Goal: Task Accomplishment & Management: Manage account settings

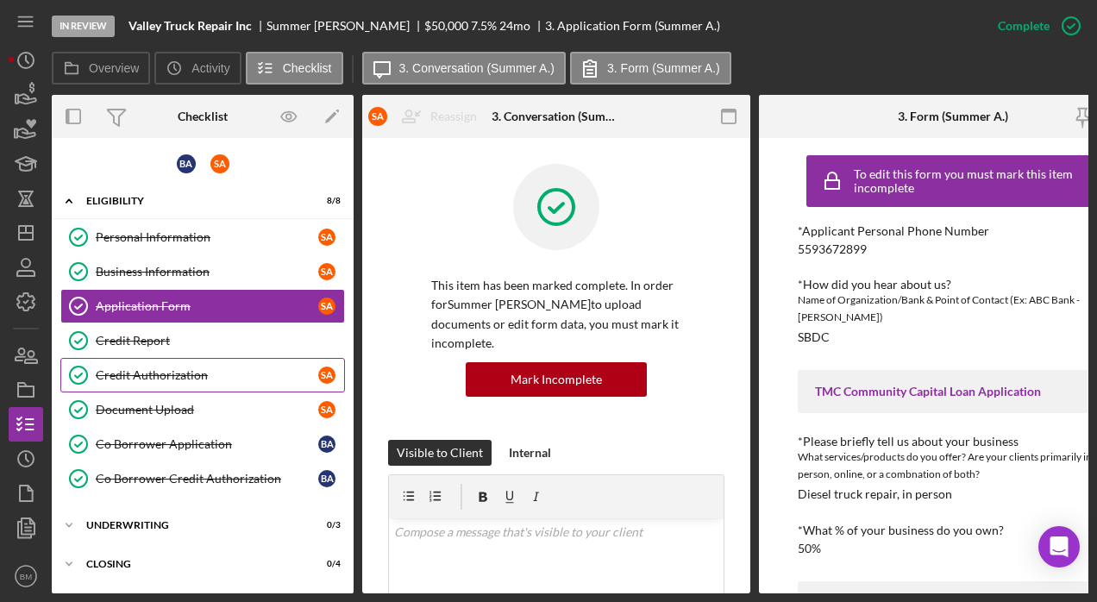
scroll to position [881, 0]
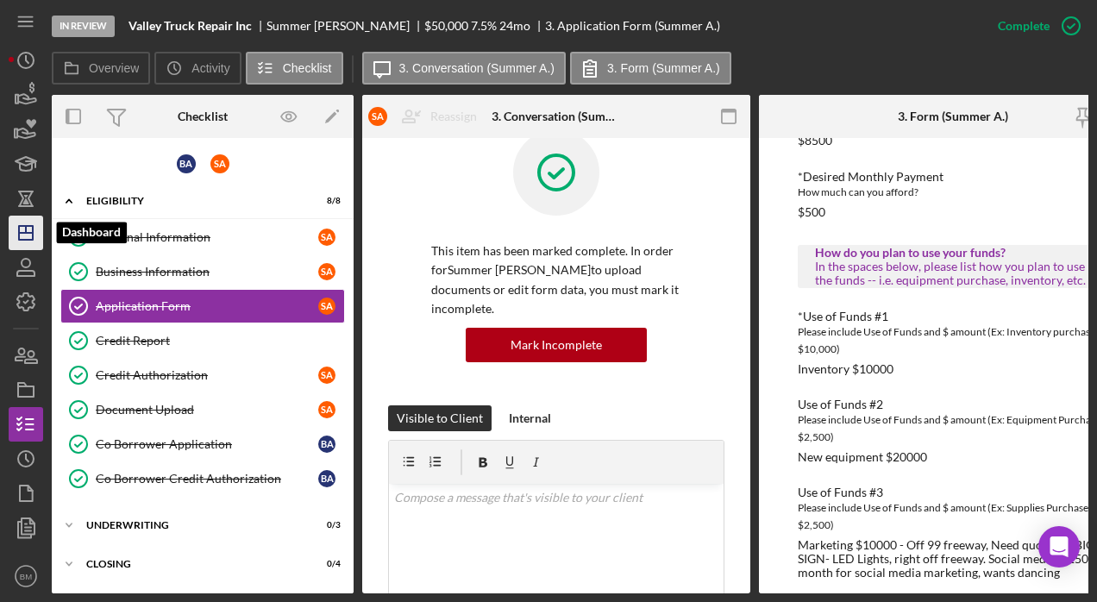
click at [27, 222] on icon "Icon/Dashboard" at bounding box center [25, 232] width 43 height 43
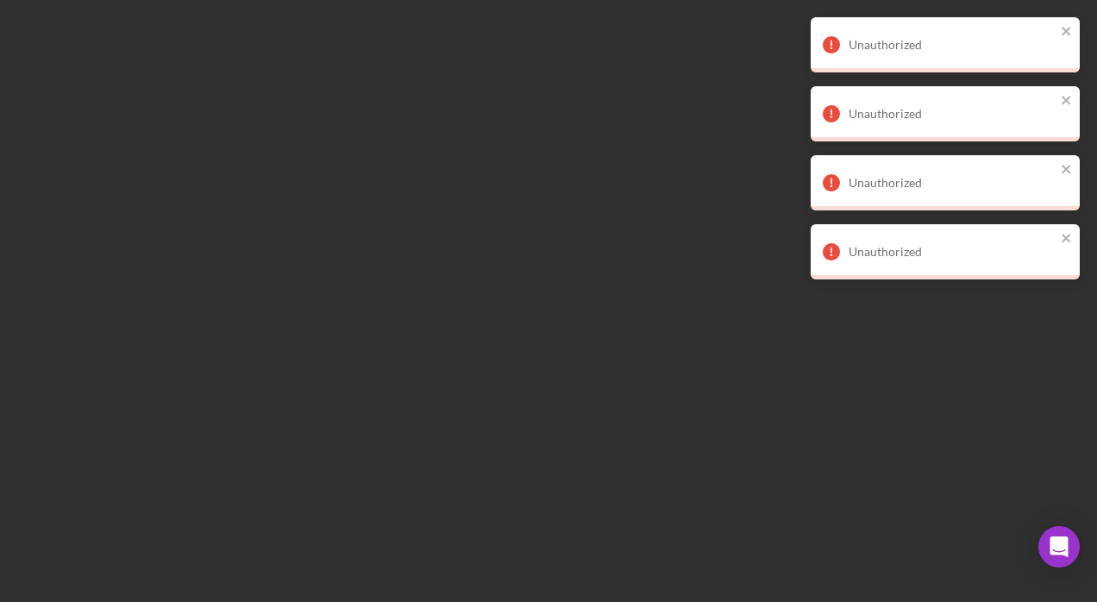
click at [1047, 36] on div "Unauthorized" at bounding box center [939, 45] width 243 height 28
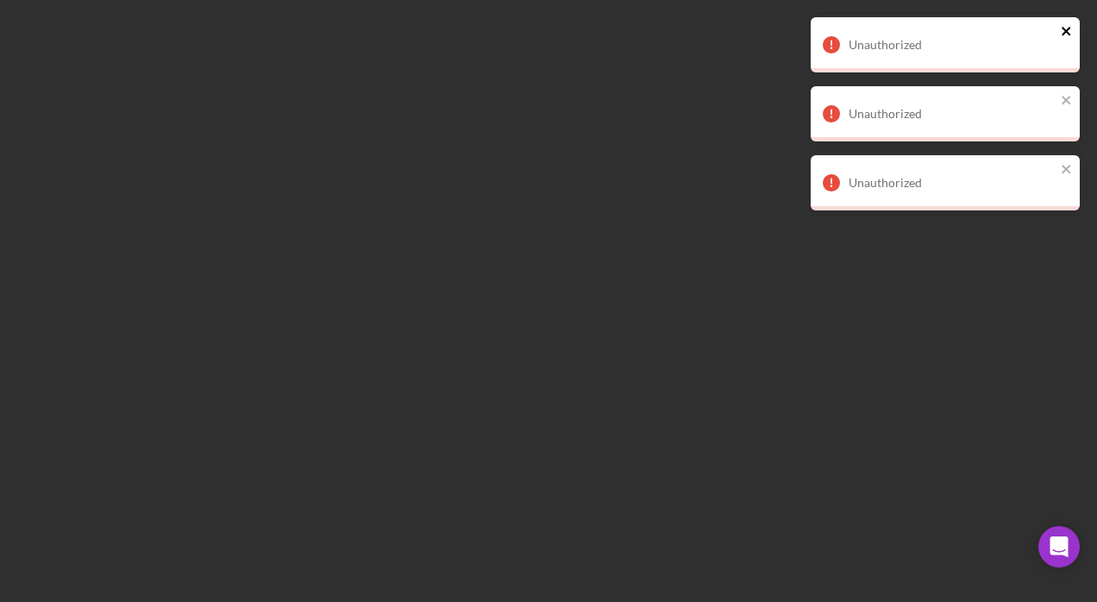
click at [1063, 35] on icon "close" at bounding box center [1066, 31] width 9 height 9
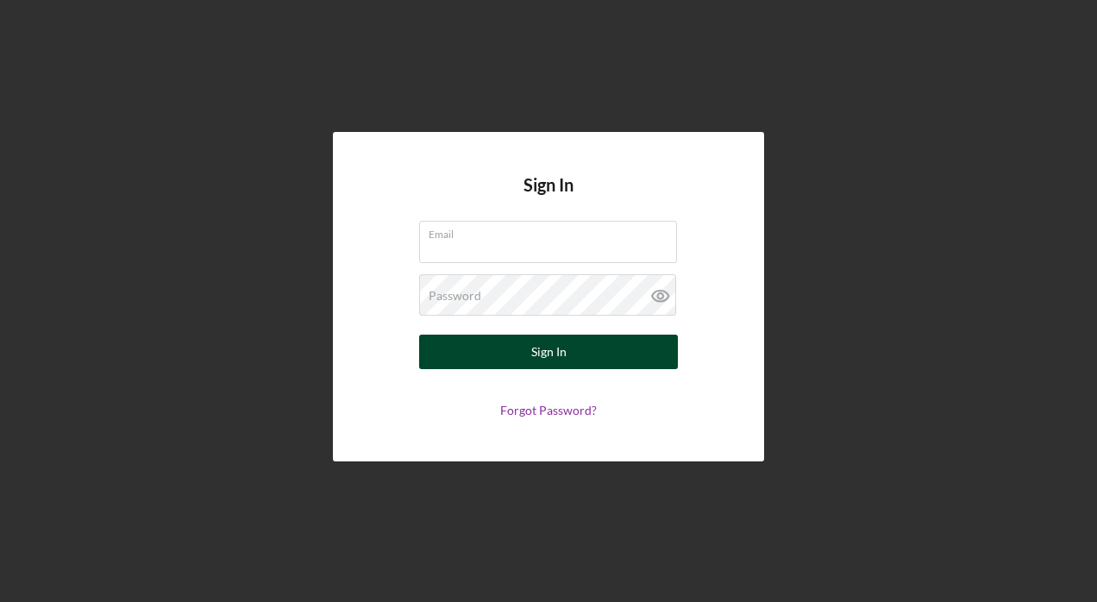
type input "[EMAIL_ADDRESS][DOMAIN_NAME]"
click at [637, 360] on button "Sign In" at bounding box center [548, 352] width 259 height 35
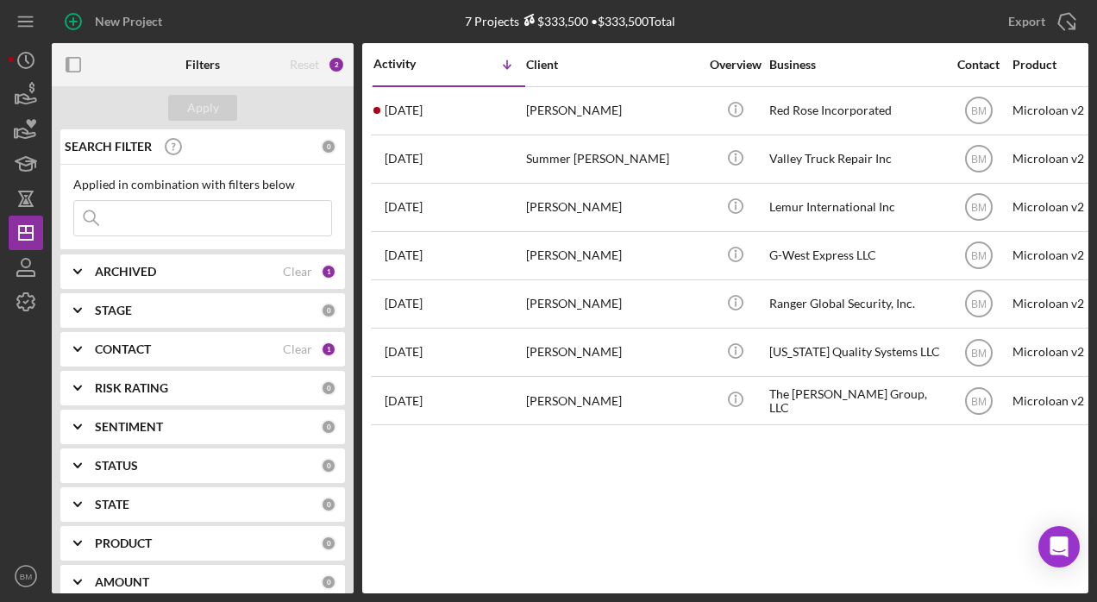
click at [234, 249] on div "SEARCH FILTER 0 Applied in combination with filters below Icon/Menu Close Icon/…" at bounding box center [203, 361] width 302 height 464
click at [221, 223] on input at bounding box center [202, 218] width 257 height 35
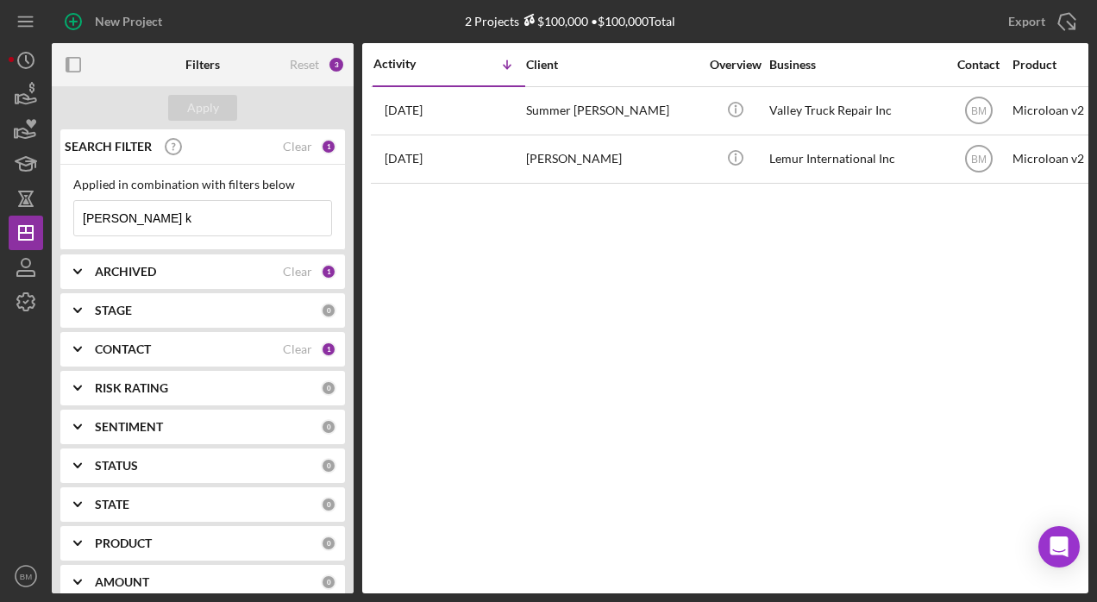
click at [270, 229] on input "[PERSON_NAME] k" at bounding box center [202, 218] width 257 height 35
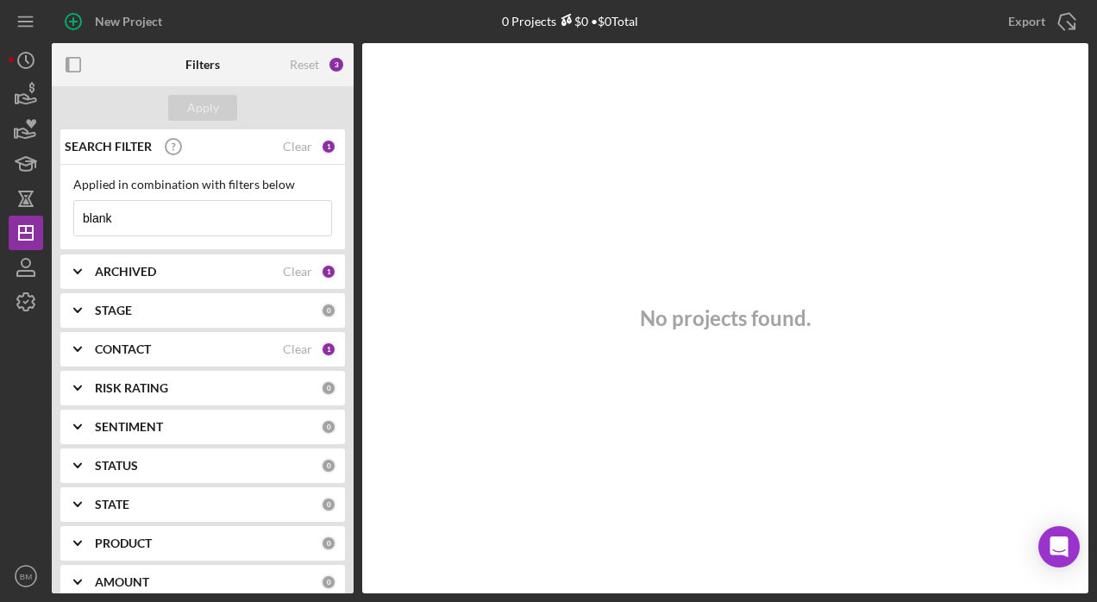
type input "blank"
click at [208, 344] on div "CONTACT" at bounding box center [189, 349] width 188 height 14
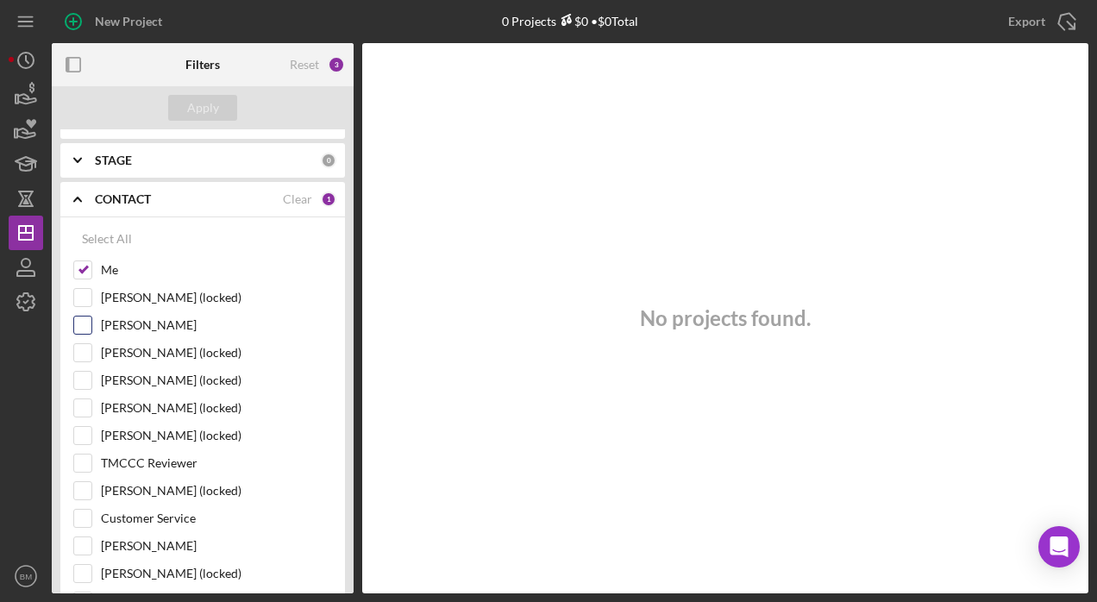
scroll to position [176, 0]
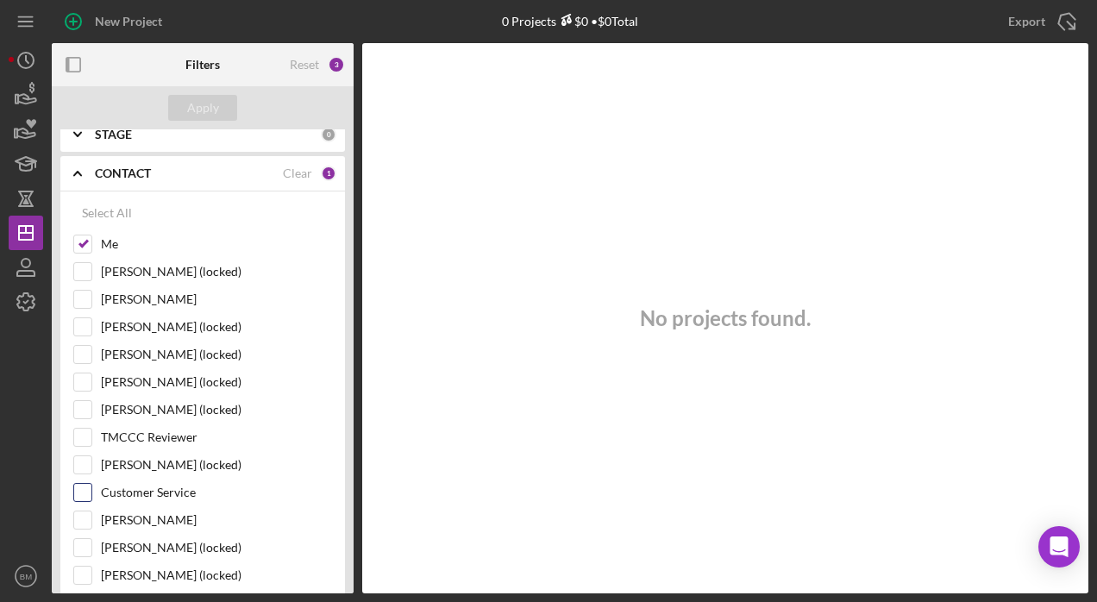
click at [91, 498] on div "Customer Service" at bounding box center [202, 497] width 259 height 28
click at [75, 486] on input "Customer Service" at bounding box center [82, 492] width 17 height 17
click at [209, 114] on div "Apply" at bounding box center [203, 108] width 32 height 26
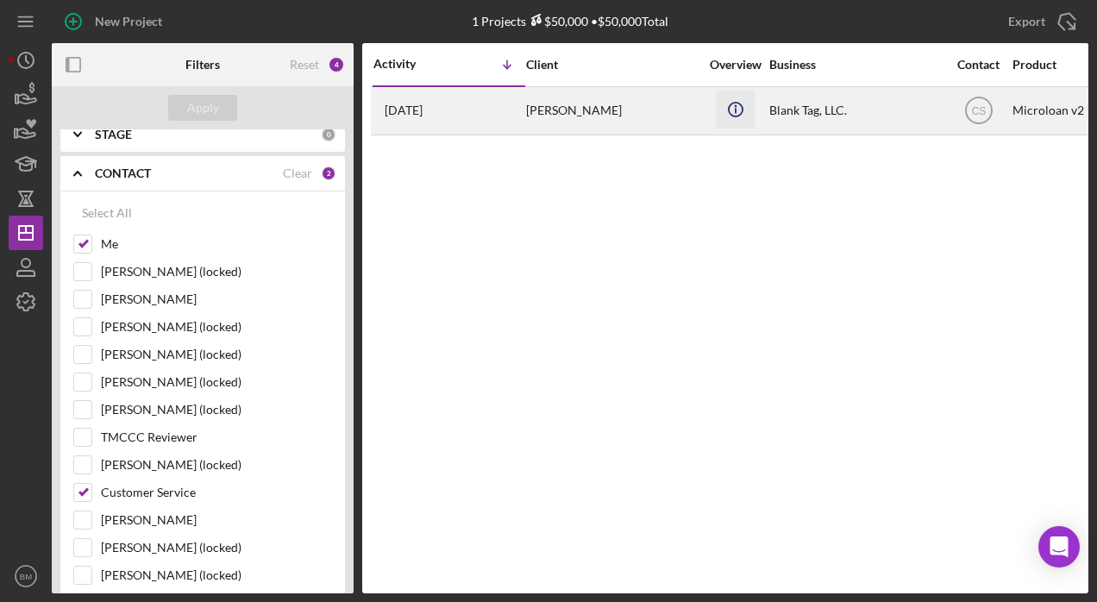
click at [731, 104] on icon "Icon/Info" at bounding box center [735, 109] width 39 height 39
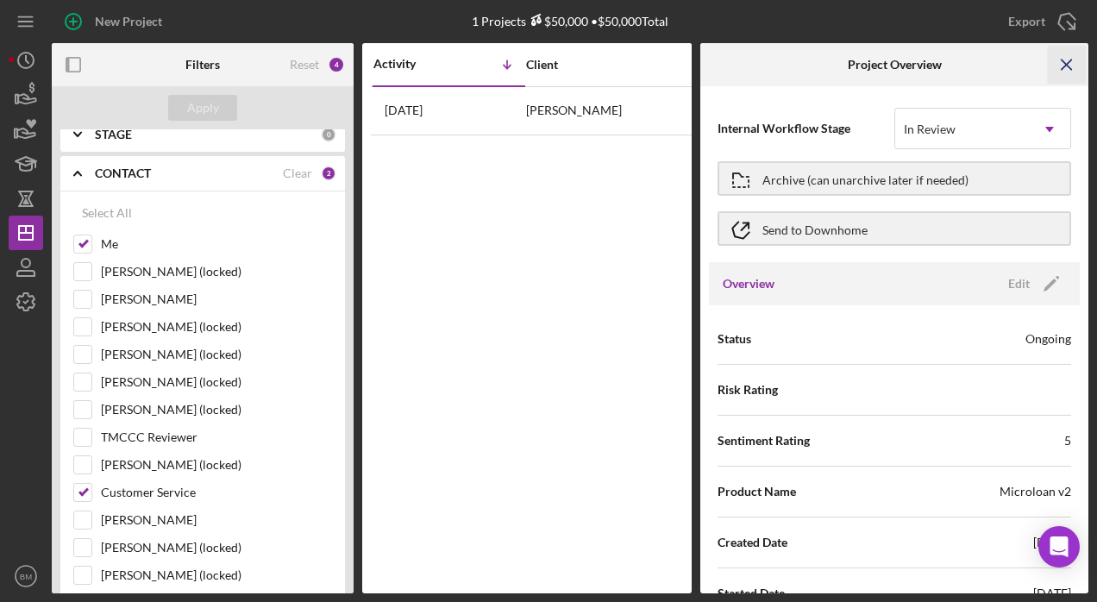
click at [1064, 56] on icon "Icon/Menu Close" at bounding box center [1067, 65] width 39 height 39
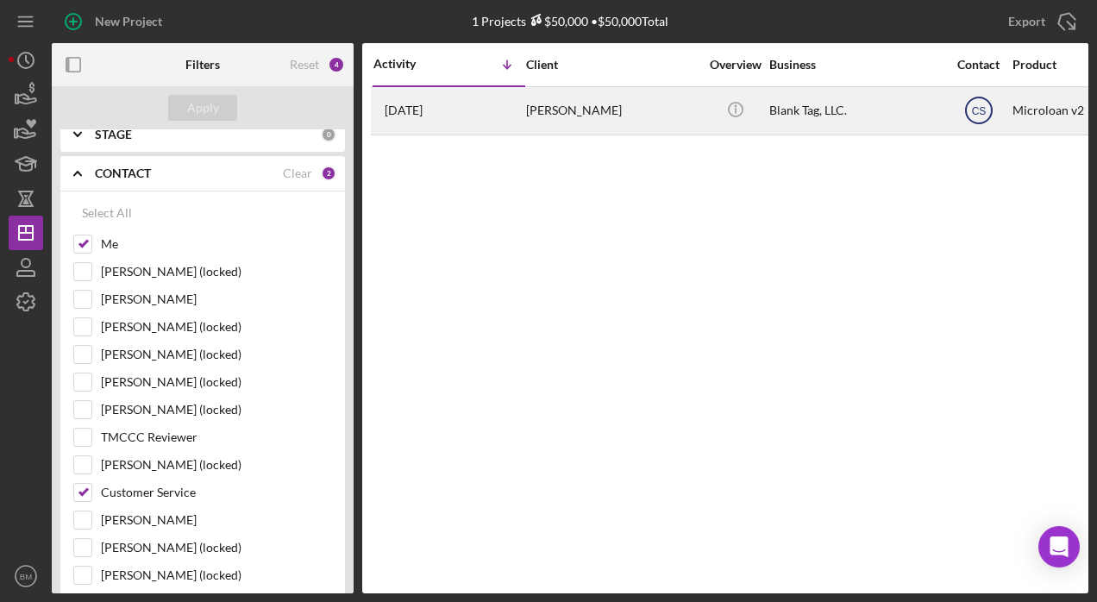
click at [988, 117] on circle at bounding box center [979, 110] width 26 height 26
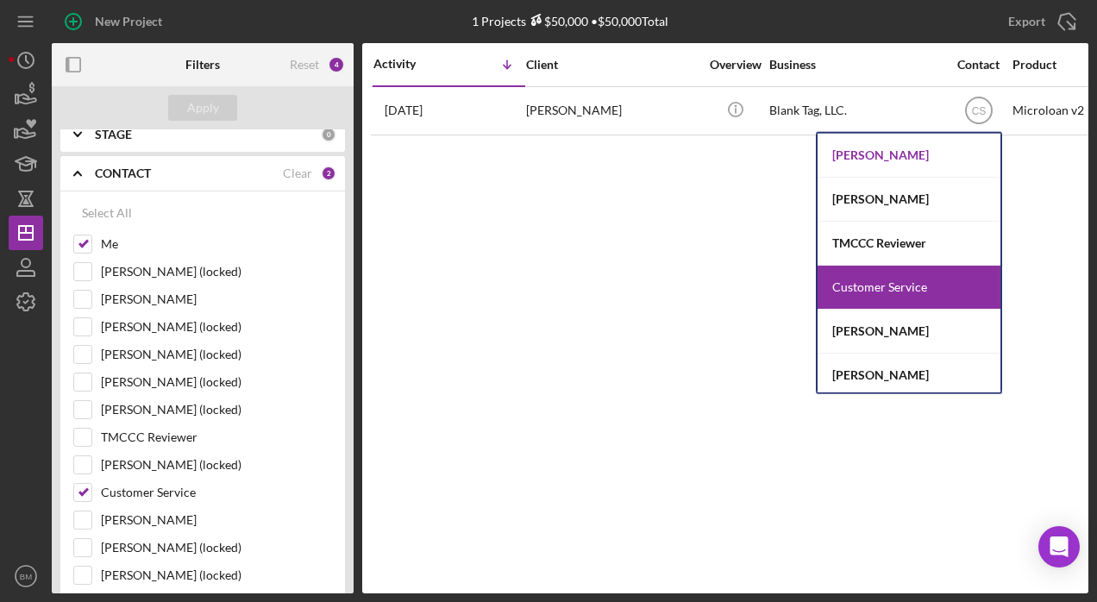
click at [921, 163] on div "[PERSON_NAME]" at bounding box center [909, 156] width 183 height 44
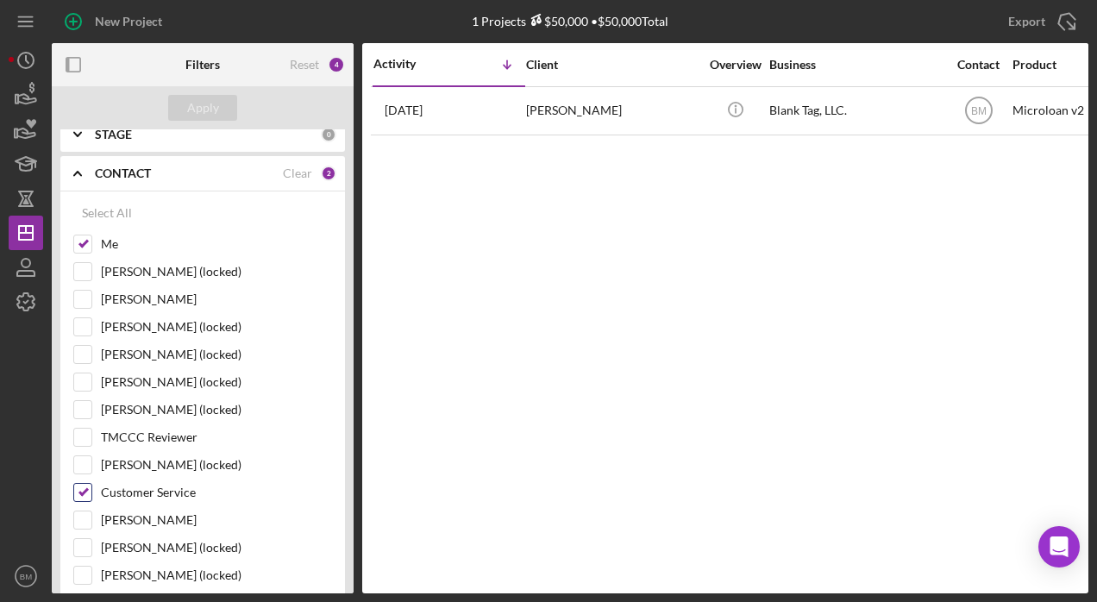
click at [85, 485] on input "Customer Service" at bounding box center [82, 492] width 17 height 17
checkbox input "false"
click at [234, 102] on button "Apply" at bounding box center [202, 108] width 69 height 26
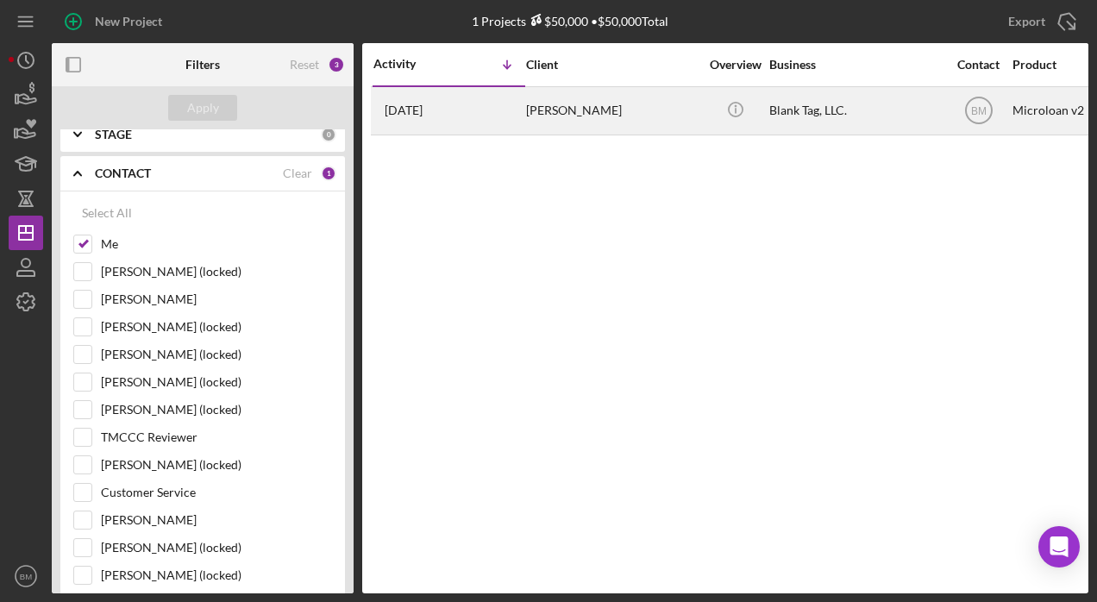
click at [817, 121] on div "Blank Tag, LLC." at bounding box center [855, 111] width 173 height 46
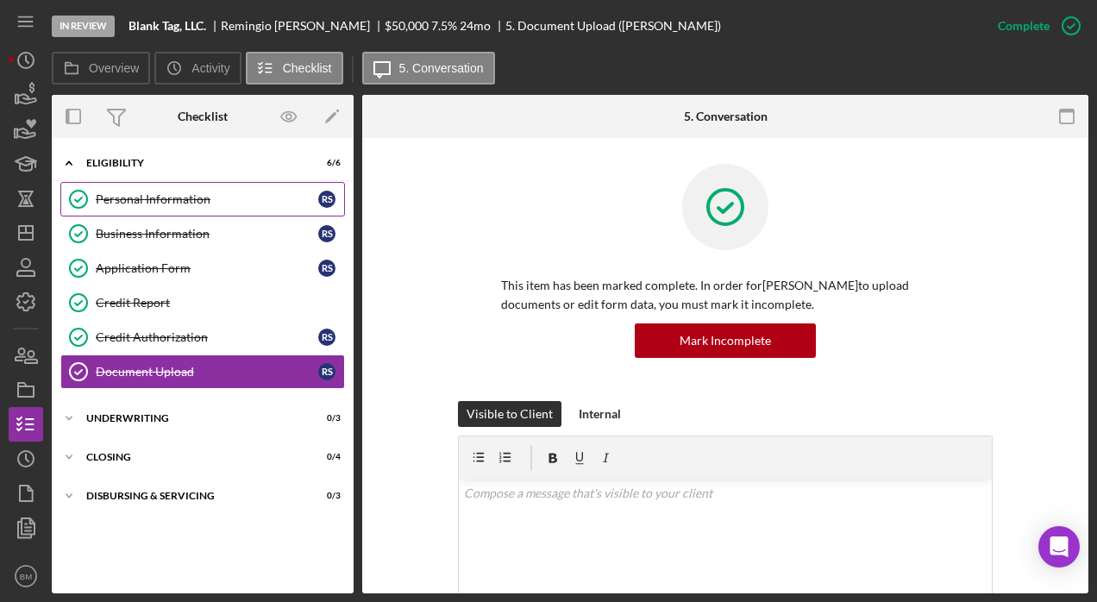
click at [119, 191] on link "Personal Information Personal Information R S" at bounding box center [202, 199] width 285 height 35
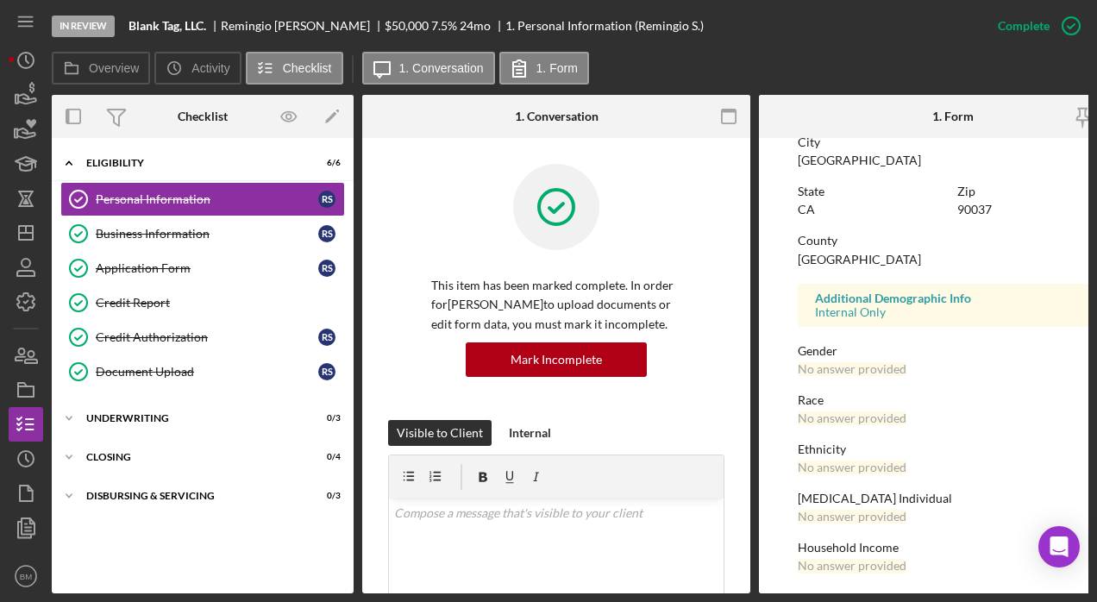
scroll to position [368, 0]
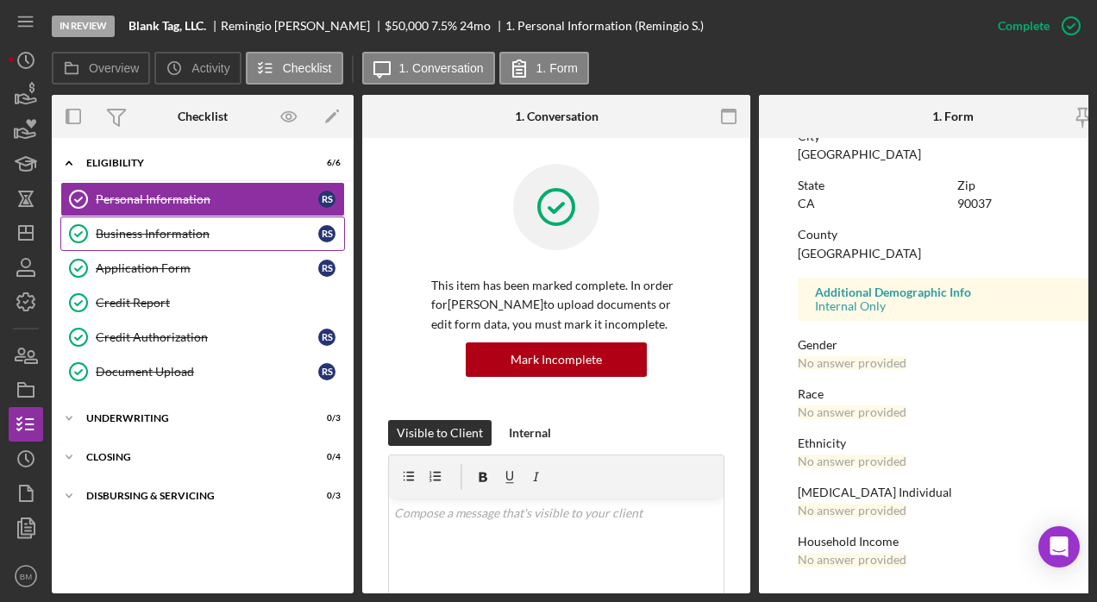
click at [125, 242] on link "Business Information Business Information R S" at bounding box center [202, 233] width 285 height 35
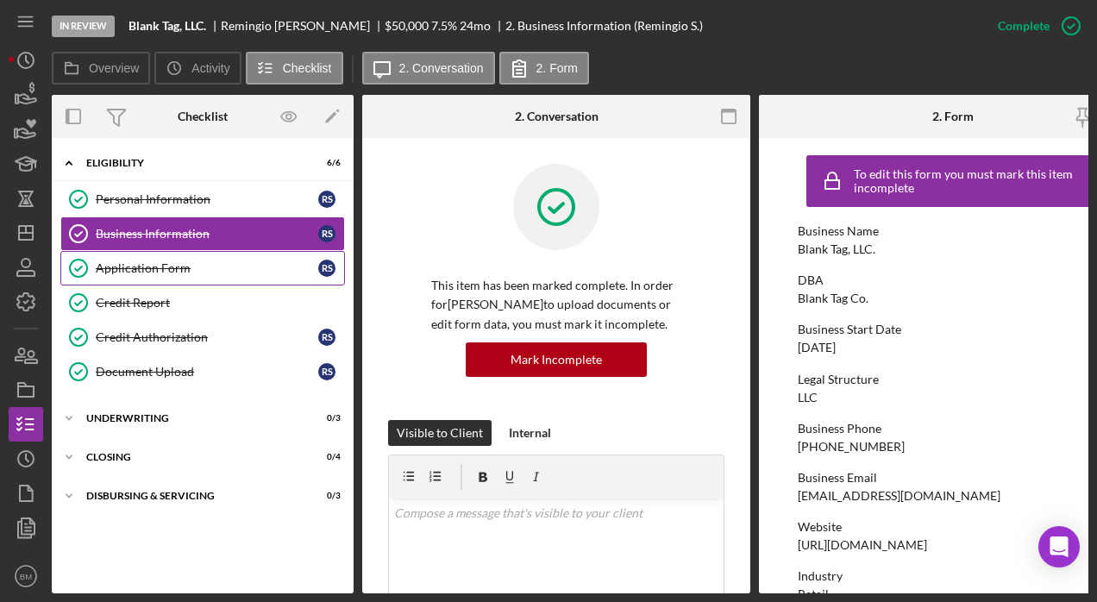
click at [209, 272] on div "Application Form" at bounding box center [207, 268] width 223 height 14
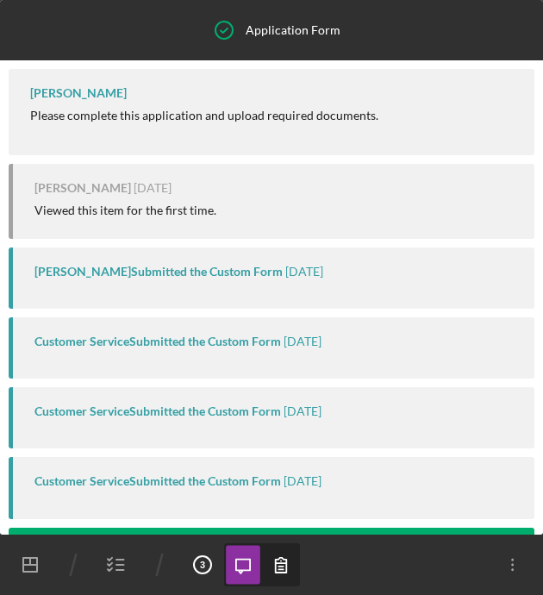
scroll to position [290, 0]
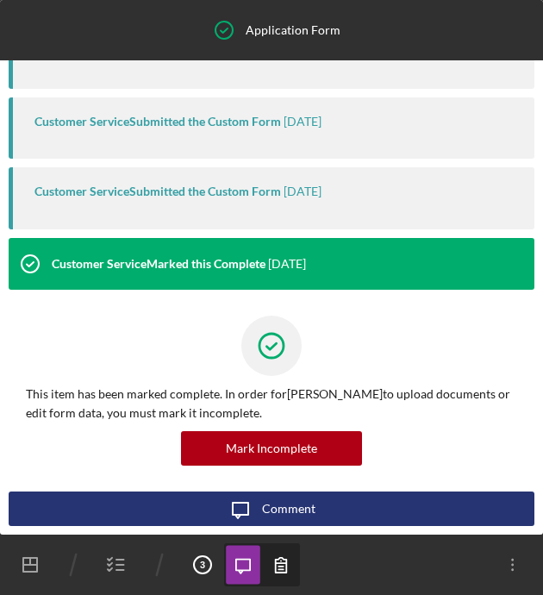
click at [265, 556] on icon "button" at bounding box center [281, 565] width 39 height 39
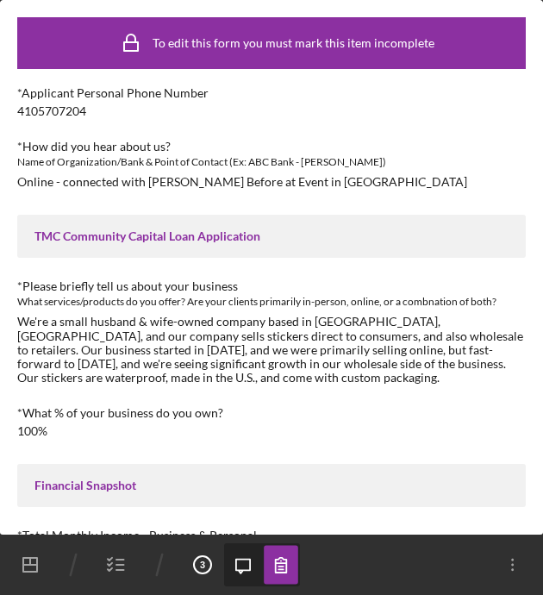
click at [136, 316] on div "We're a small husband & wife-owned company based in [GEOGRAPHIC_DATA], [GEOGRAP…" at bounding box center [271, 349] width 509 height 69
drag, startPoint x: 136, startPoint y: 316, endPoint x: 126, endPoint y: 323, distance: 12.9
click at [126, 323] on div "We're a small husband & wife-owned company based in [GEOGRAPHIC_DATA], [GEOGRAP…" at bounding box center [271, 349] width 509 height 69
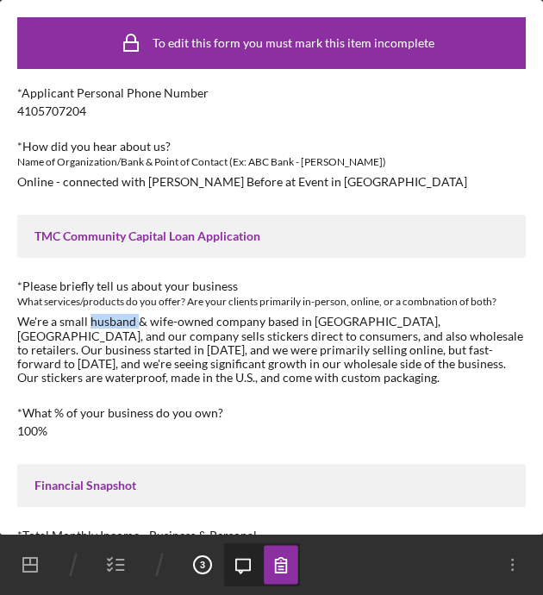
click at [126, 323] on div "We're a small husband & wife-owned company based in [GEOGRAPHIC_DATA], [GEOGRAP…" at bounding box center [271, 349] width 509 height 69
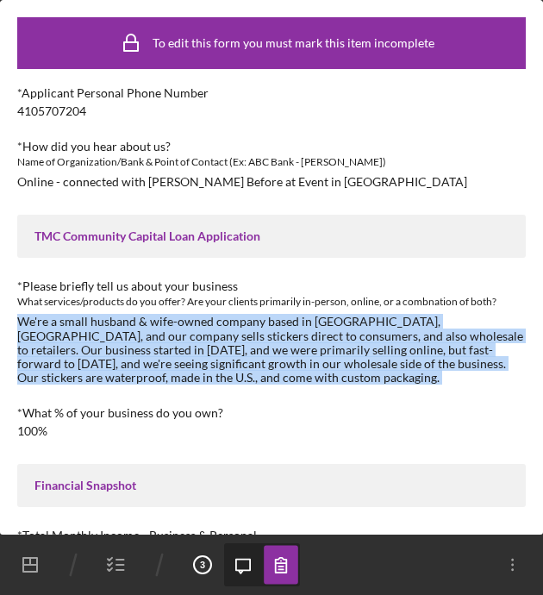
copy div "We're a small husband & wife-owned company based in [GEOGRAPHIC_DATA], [GEOGRAP…"
click at [114, 566] on icon "button" at bounding box center [116, 564] width 43 height 43
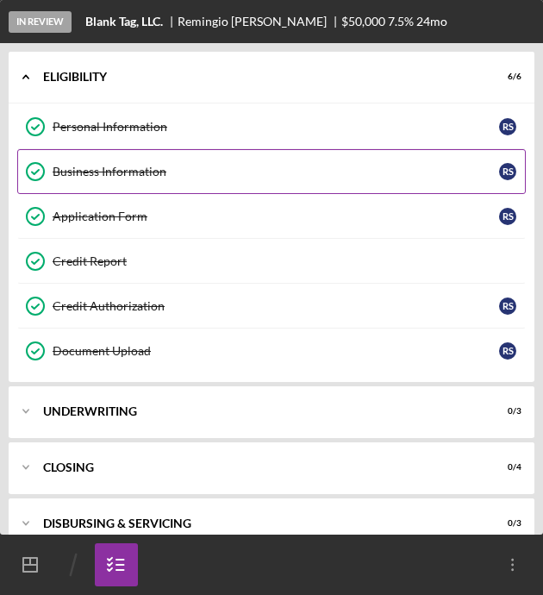
click at [228, 156] on link "Business Information Business Information R S" at bounding box center [271, 171] width 509 height 45
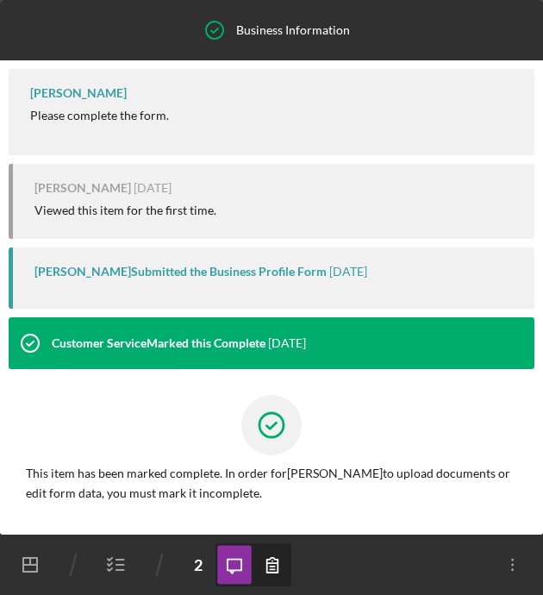
scroll to position [46, 0]
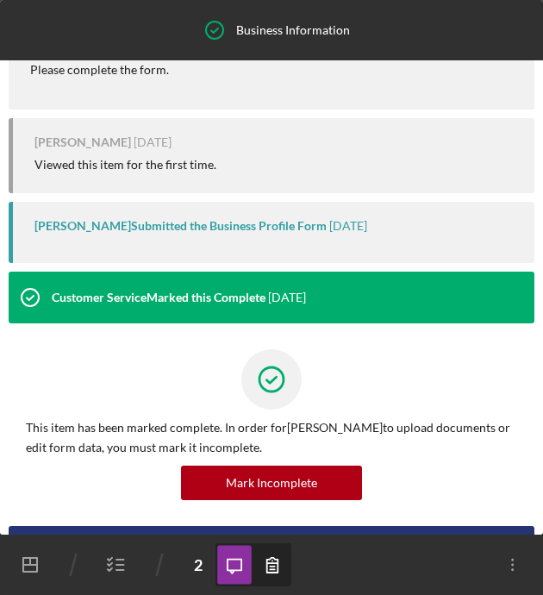
click at [266, 553] on icon "button" at bounding box center [273, 565] width 39 height 39
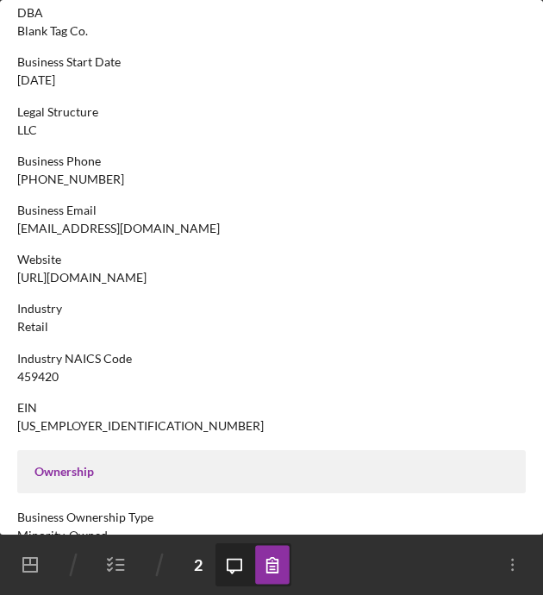
scroll to position [129, 0]
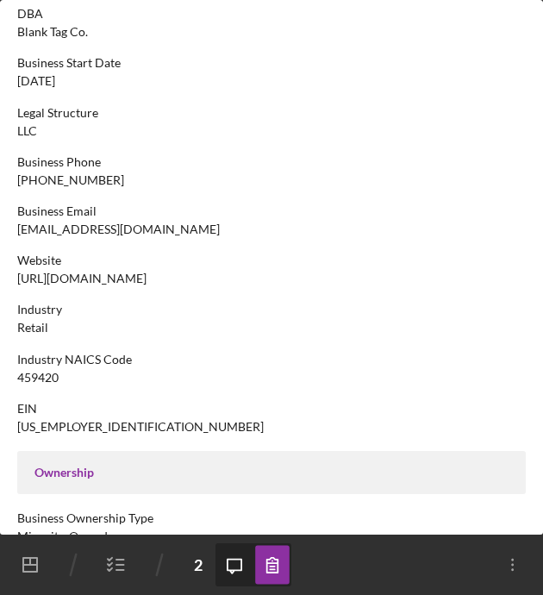
click at [97, 556] on icon "button" at bounding box center [116, 564] width 43 height 43
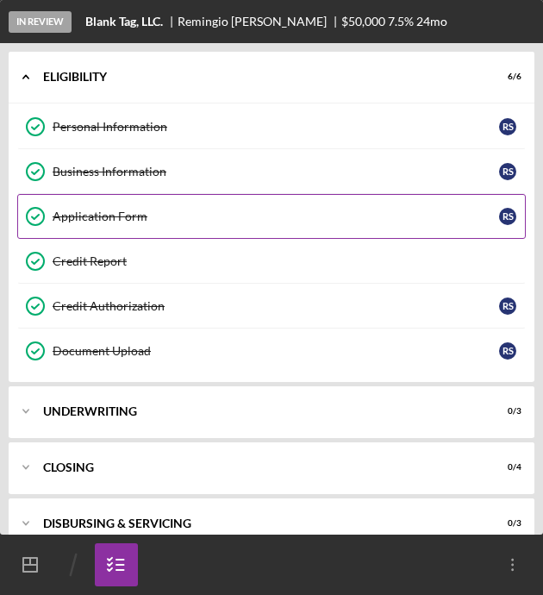
click at [241, 228] on link "Application Form Application Form R S" at bounding box center [271, 216] width 509 height 45
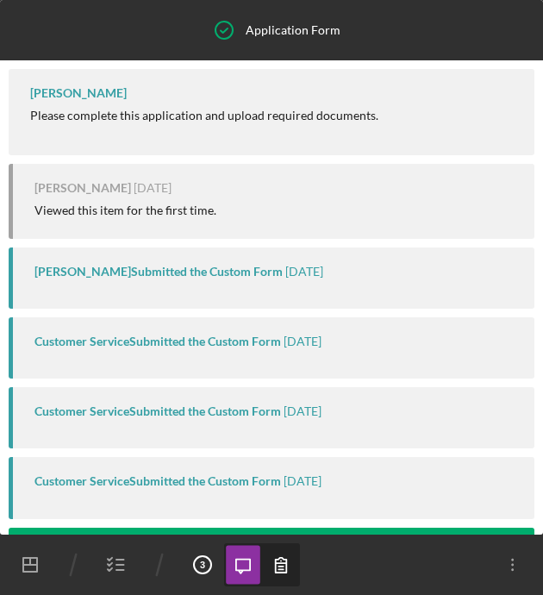
scroll to position [1, 0]
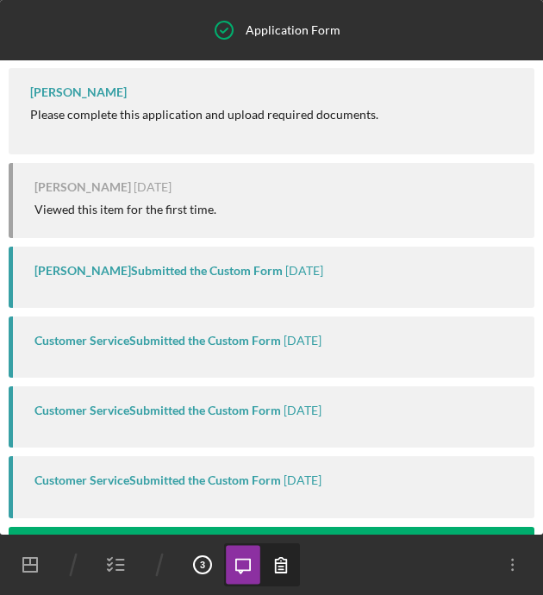
click at [279, 567] on icon "button" at bounding box center [281, 565] width 11 height 15
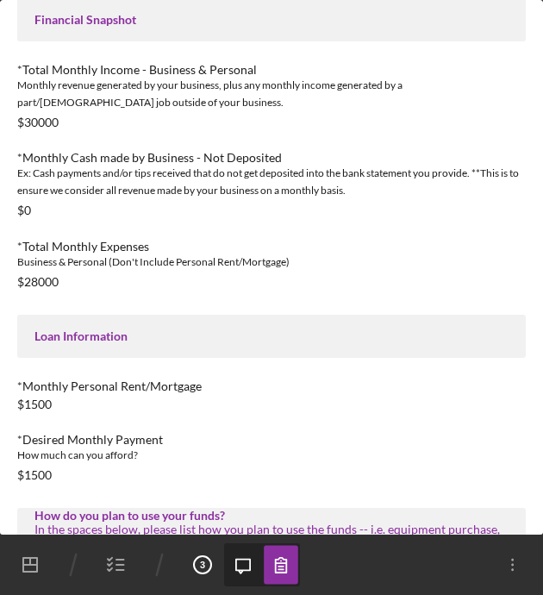
scroll to position [743, 0]
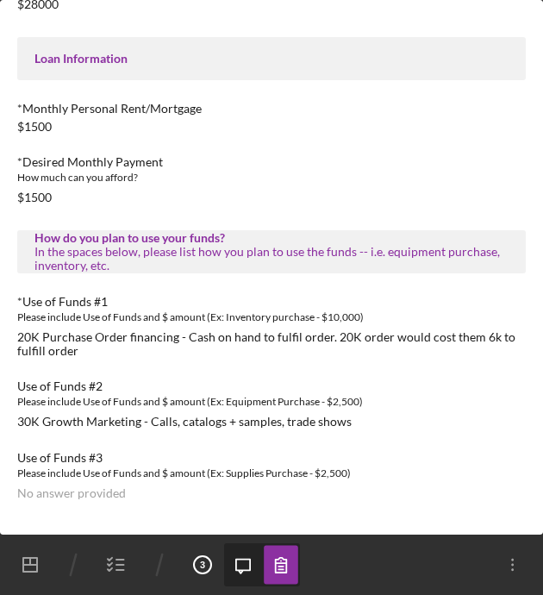
click at [131, 565] on icon "button" at bounding box center [116, 564] width 43 height 43
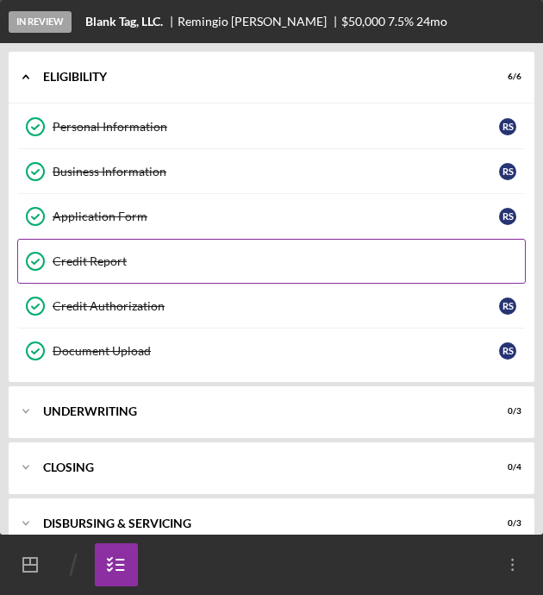
click at [154, 250] on link "Credit Report Credit Report" at bounding box center [271, 261] width 509 height 45
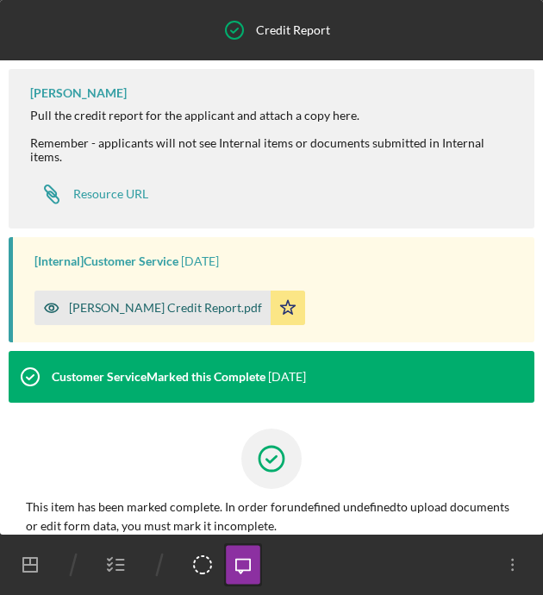
click at [229, 311] on div "[PERSON_NAME] Credit Report.pdf" at bounding box center [165, 308] width 193 height 14
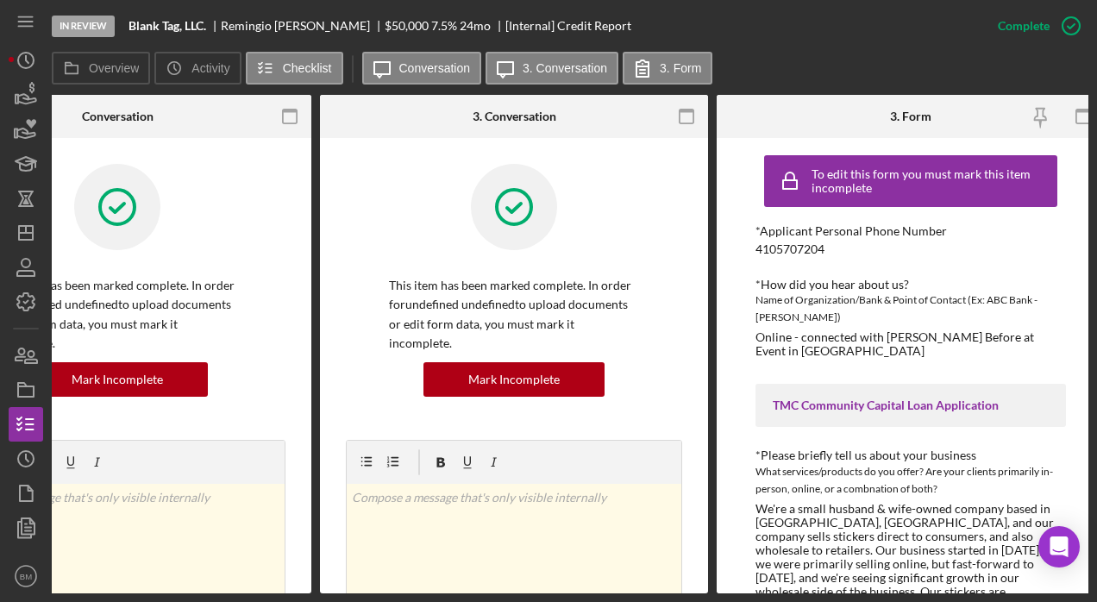
scroll to position [0, 455]
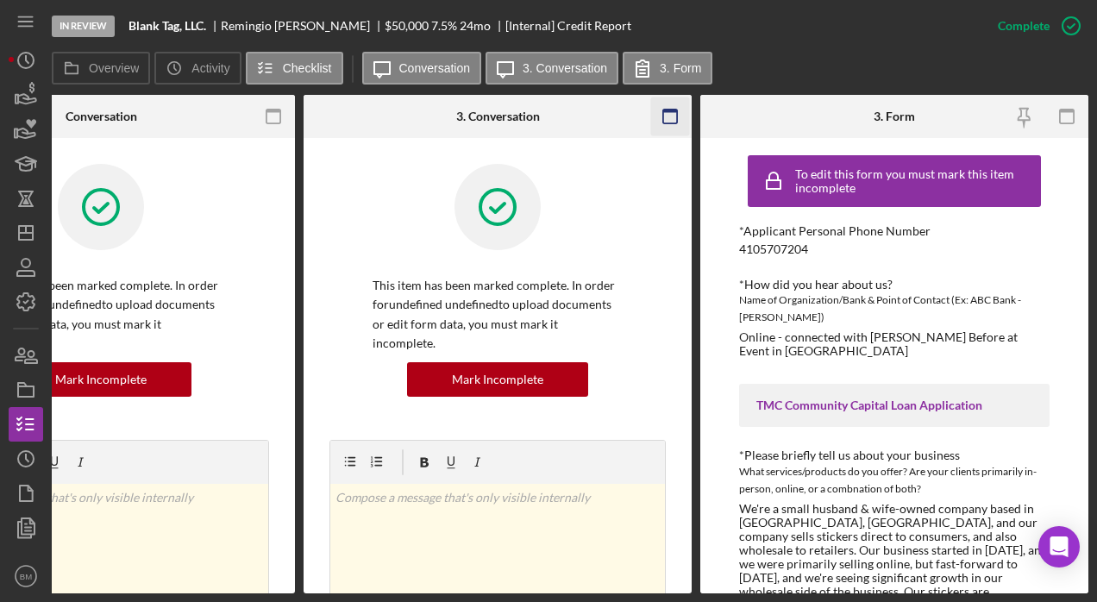
click at [666, 126] on icon "button" at bounding box center [670, 116] width 39 height 39
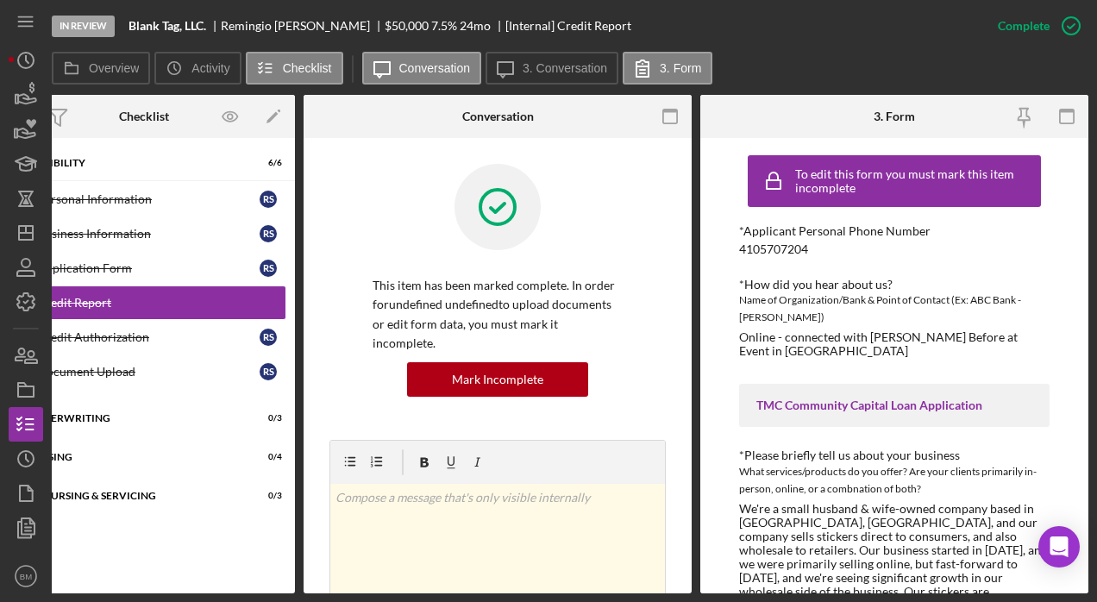
click at [692, 121] on div "Overview Internal Workflow Stage In Review Icon/Dropdown Arrow Archive (can una…" at bounding box center [570, 344] width 1037 height 499
click at [672, 115] on icon "button" at bounding box center [670, 116] width 39 height 39
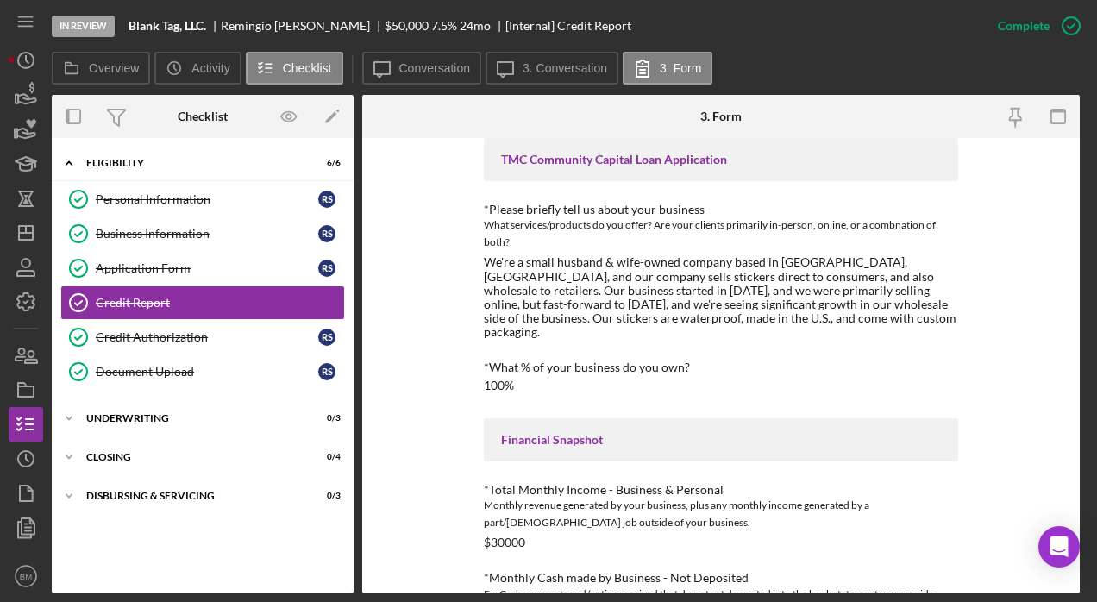
scroll to position [0, 0]
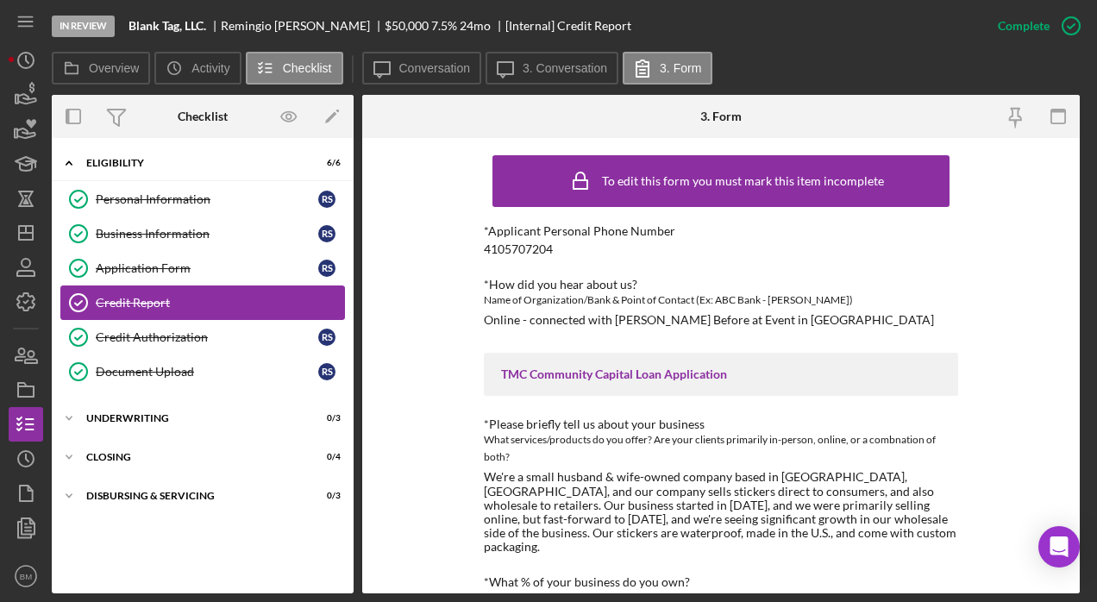
click at [190, 297] on div "Credit Report" at bounding box center [220, 303] width 248 height 14
drag, startPoint x: 190, startPoint y: 297, endPoint x: 185, endPoint y: 267, distance: 30.5
click at [185, 267] on div "Personal Information Personal Information R S Business Information Business Inf…" at bounding box center [203, 290] width 302 height 216
click at [179, 273] on div "Application Form" at bounding box center [207, 268] width 223 height 14
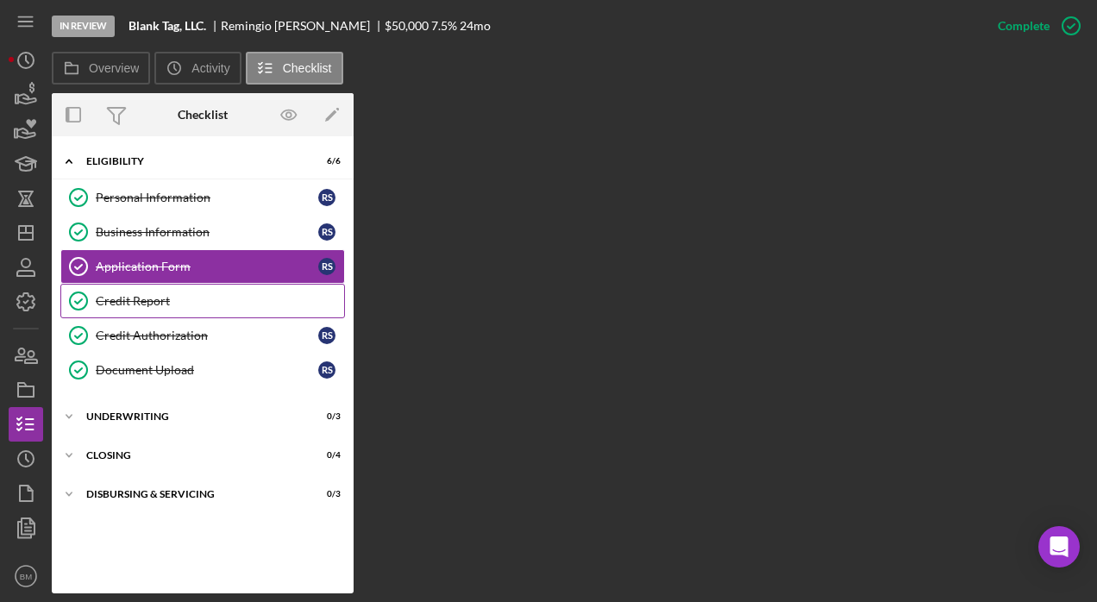
click at [185, 304] on div "Credit Report" at bounding box center [220, 301] width 248 height 14
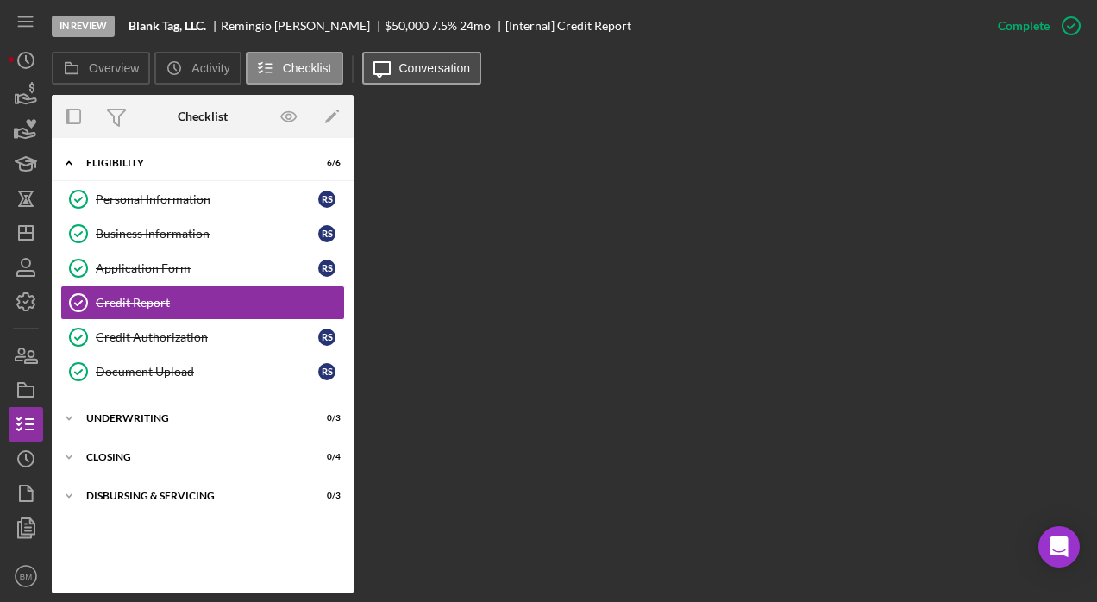
click at [404, 60] on button "Icon/Message Conversation" at bounding box center [422, 68] width 120 height 33
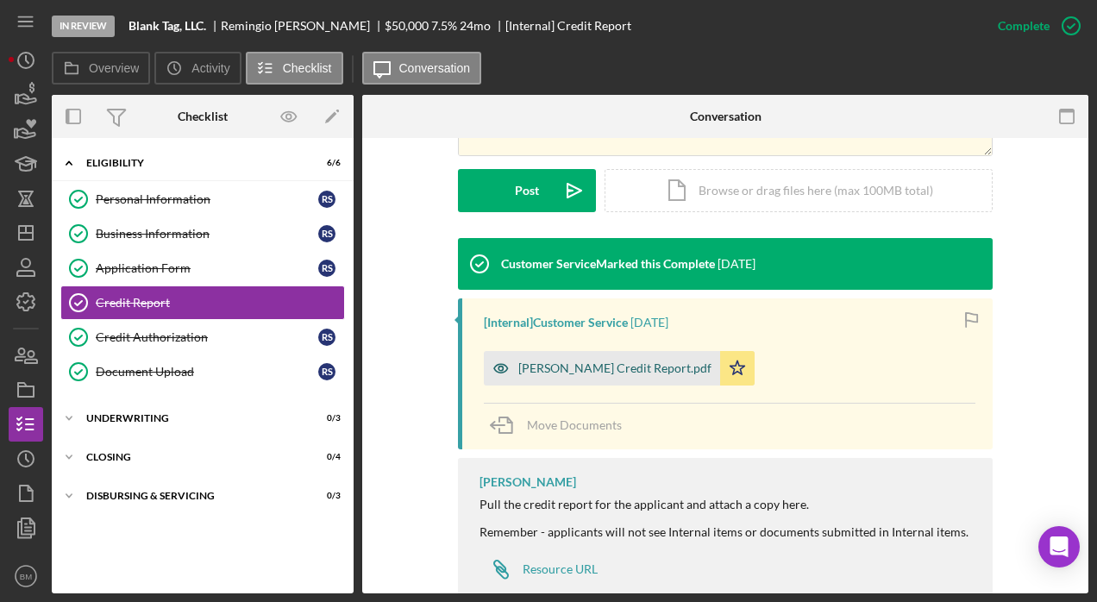
click at [591, 375] on div "[PERSON_NAME] Credit Report.pdf" at bounding box center [602, 368] width 236 height 35
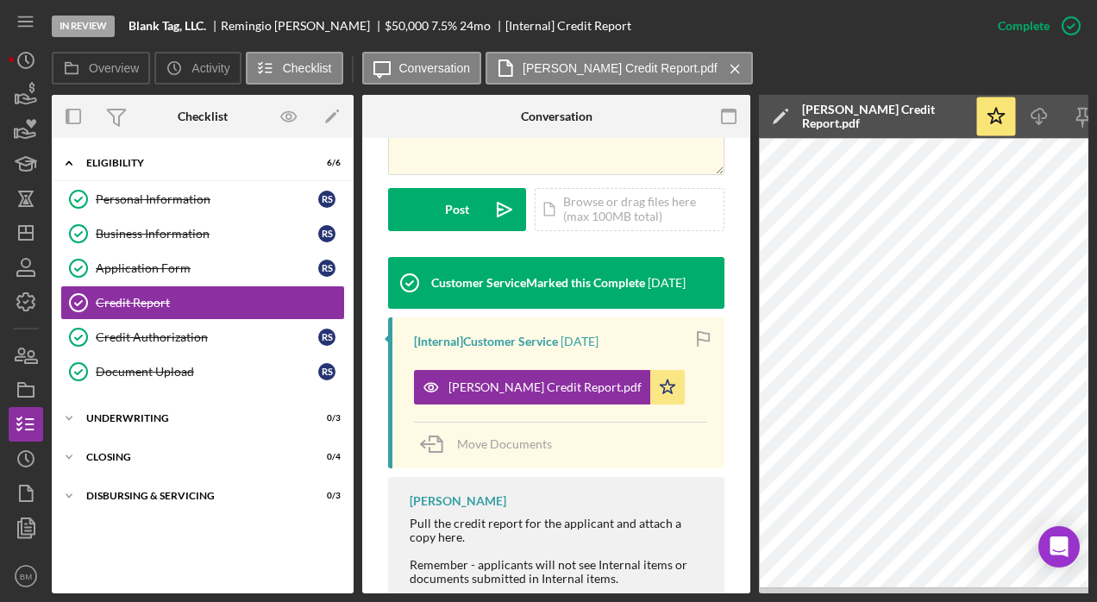
scroll to position [0, 188]
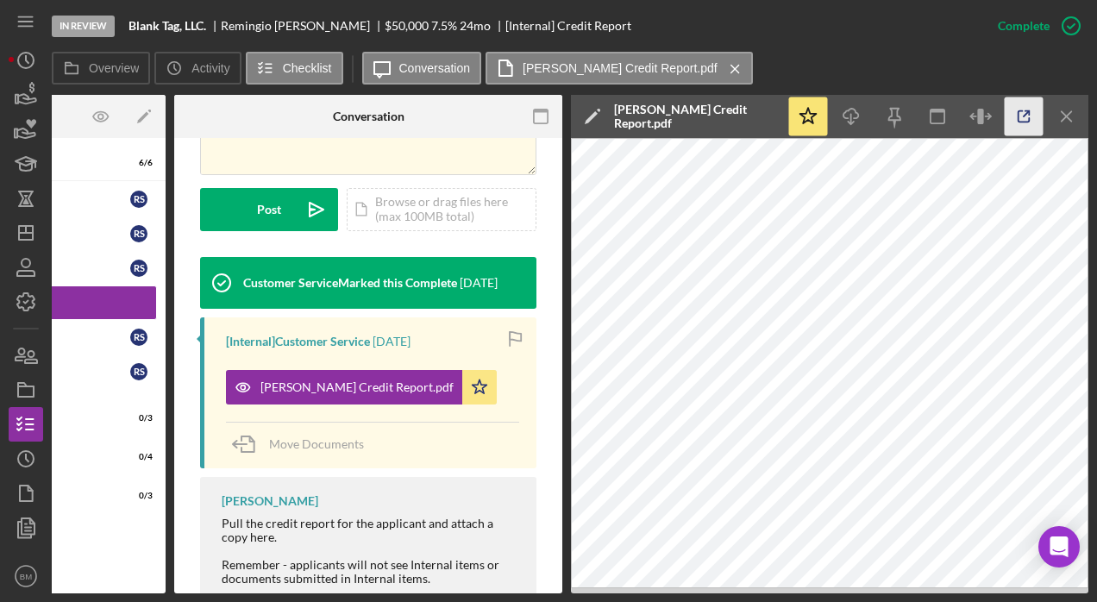
click at [1012, 121] on icon "button" at bounding box center [1024, 116] width 39 height 39
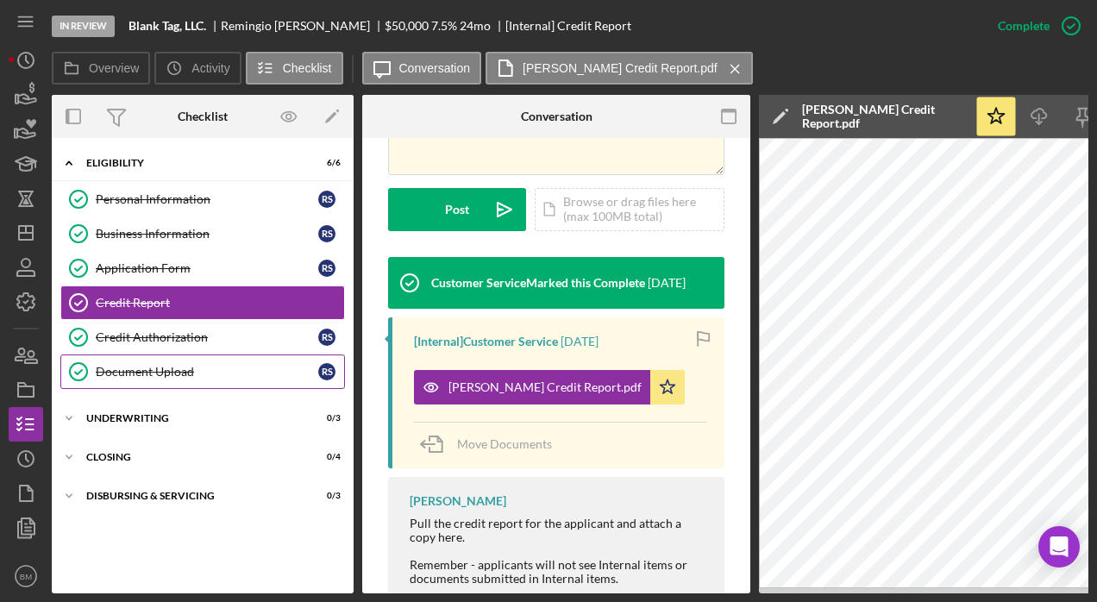
click at [160, 365] on div "Document Upload" at bounding box center [207, 372] width 223 height 14
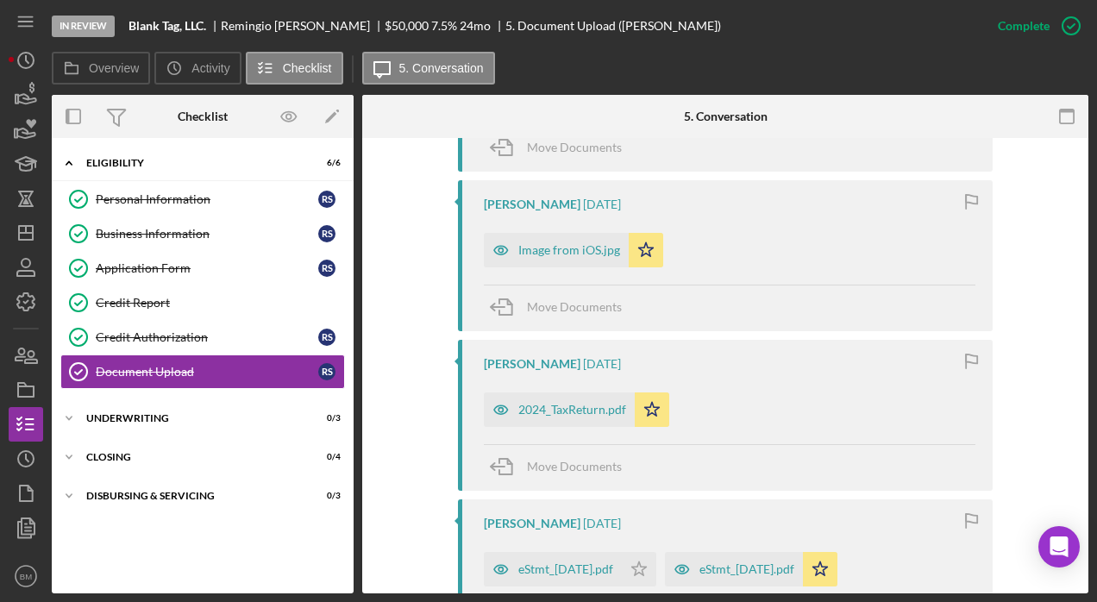
scroll to position [1255, 0]
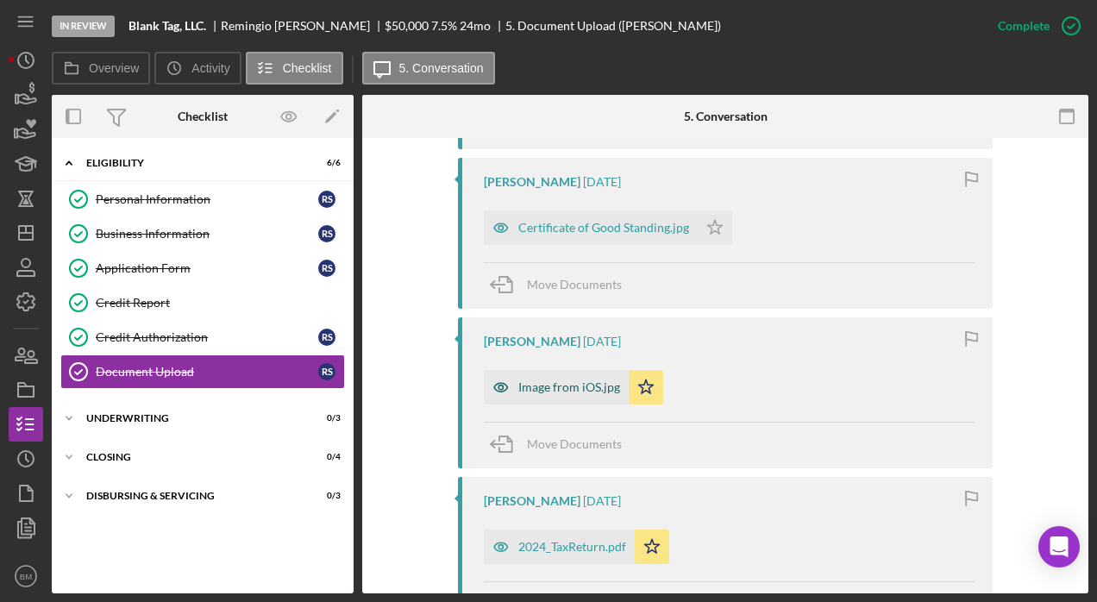
click at [566, 383] on div "Image from iOS.jpg" at bounding box center [569, 387] width 102 height 14
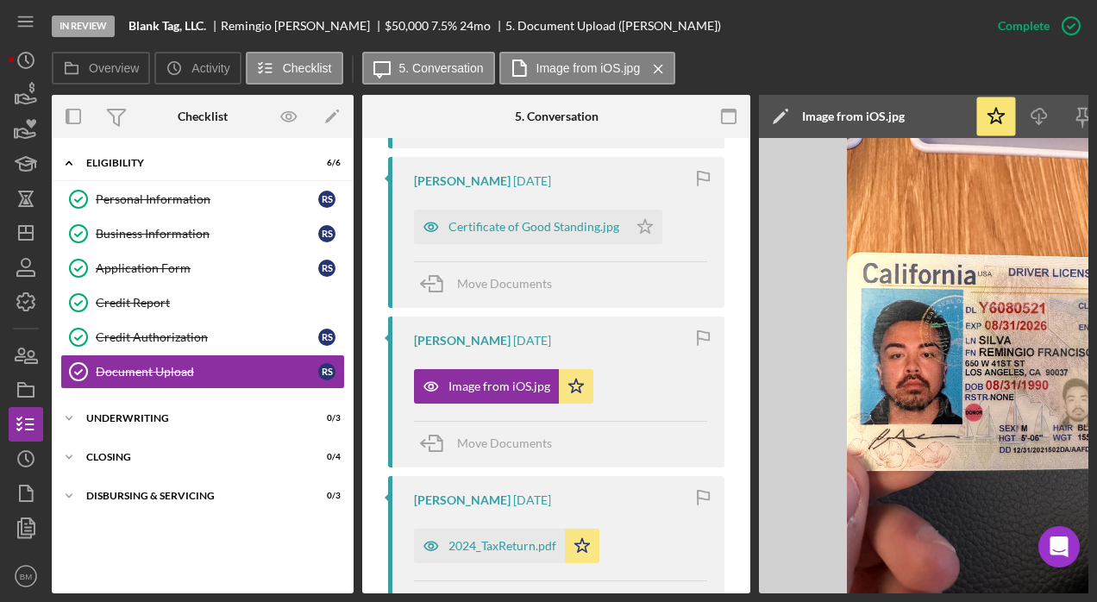
scroll to position [0, 167]
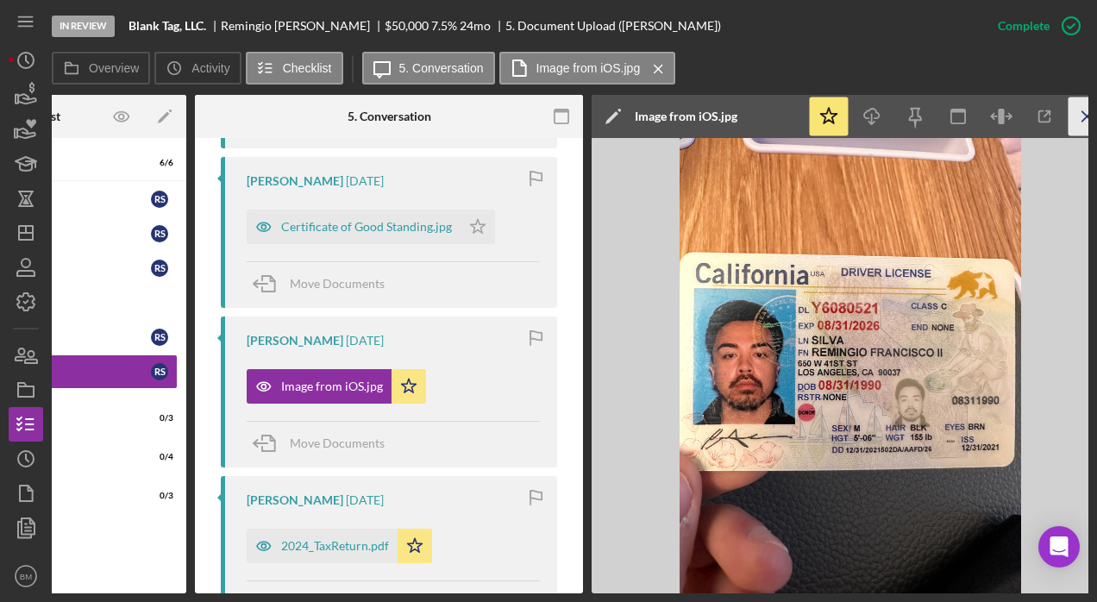
click at [1075, 116] on icon "Icon/Menu Close" at bounding box center [1088, 116] width 39 height 39
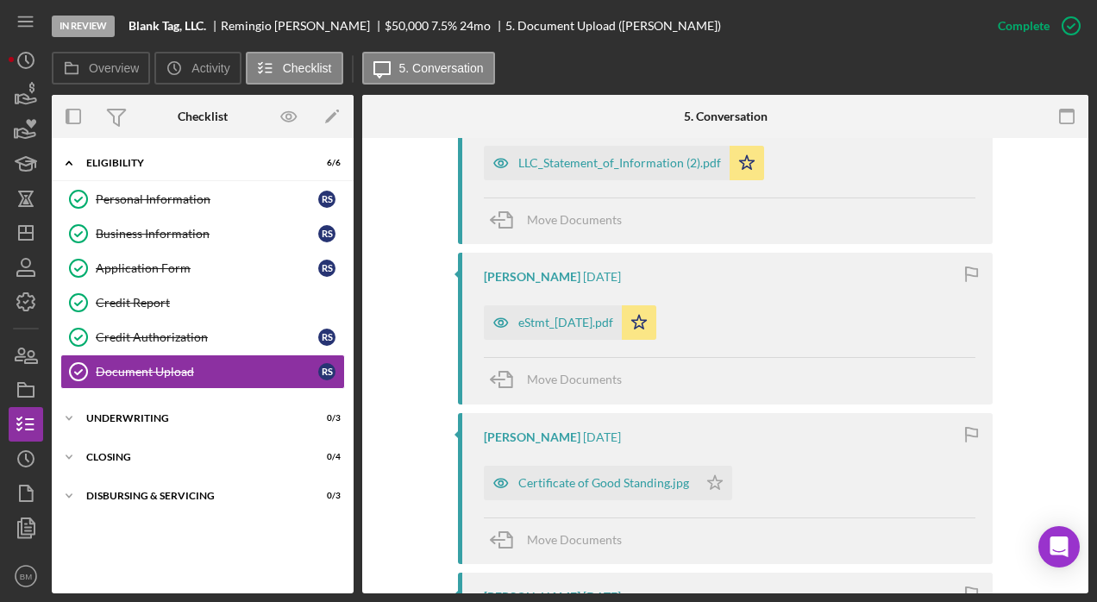
scroll to position [990, 0]
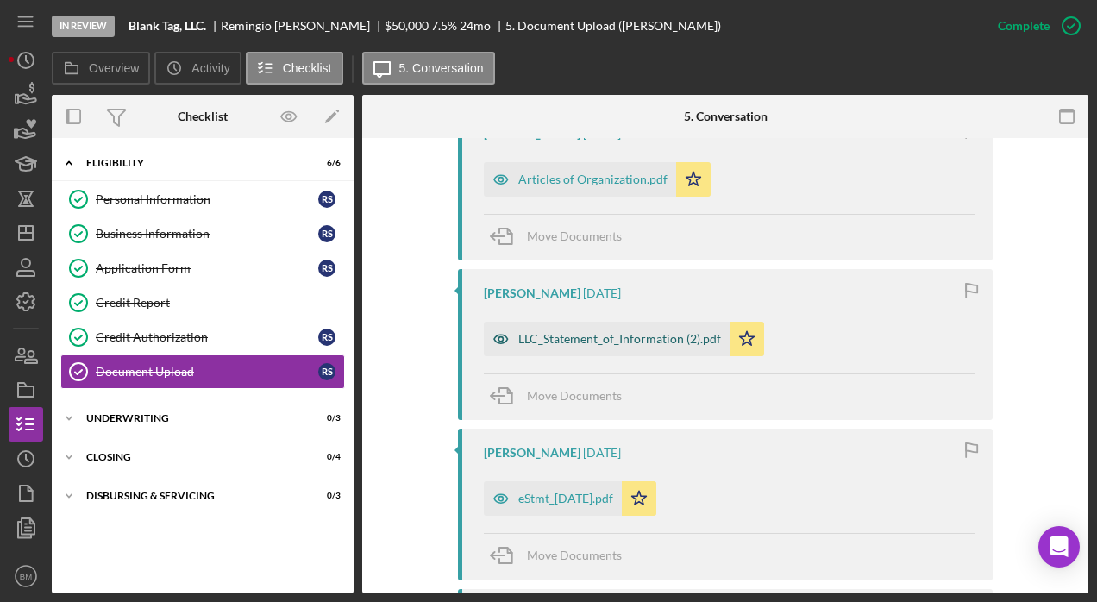
click at [652, 329] on div "LLC_Statement_of_Information (2).pdf" at bounding box center [607, 339] width 246 height 35
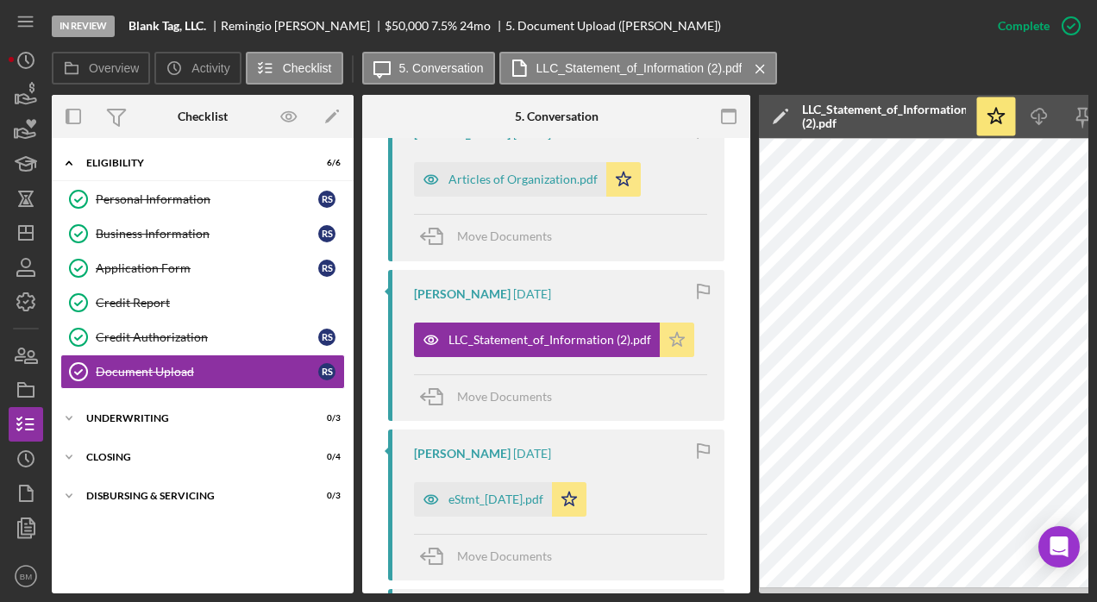
scroll to position [0, 188]
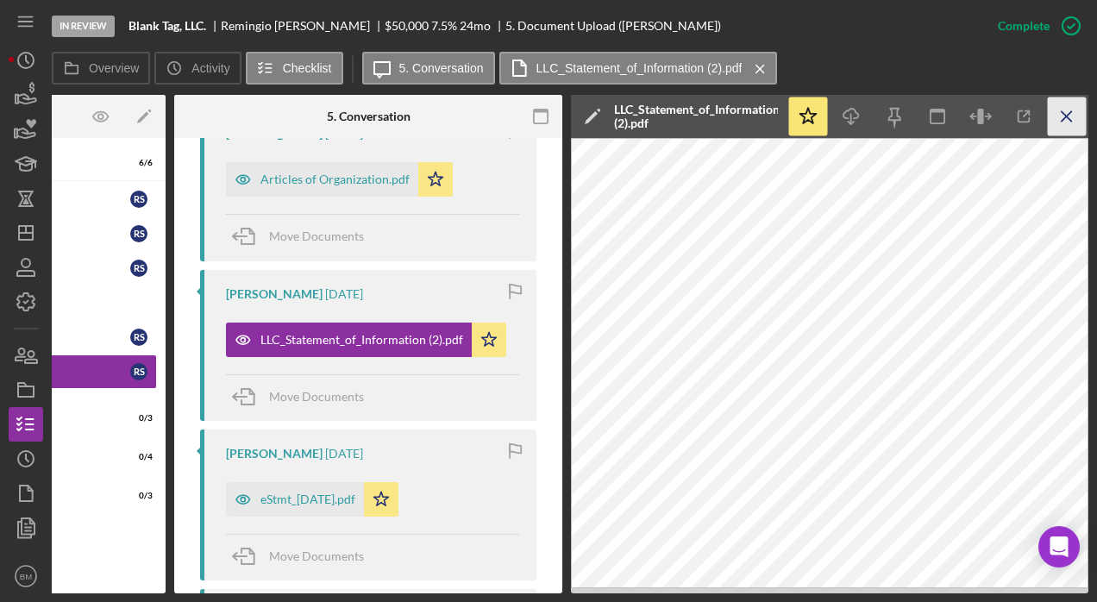
click at [1076, 120] on icon "Icon/Menu Close" at bounding box center [1067, 116] width 39 height 39
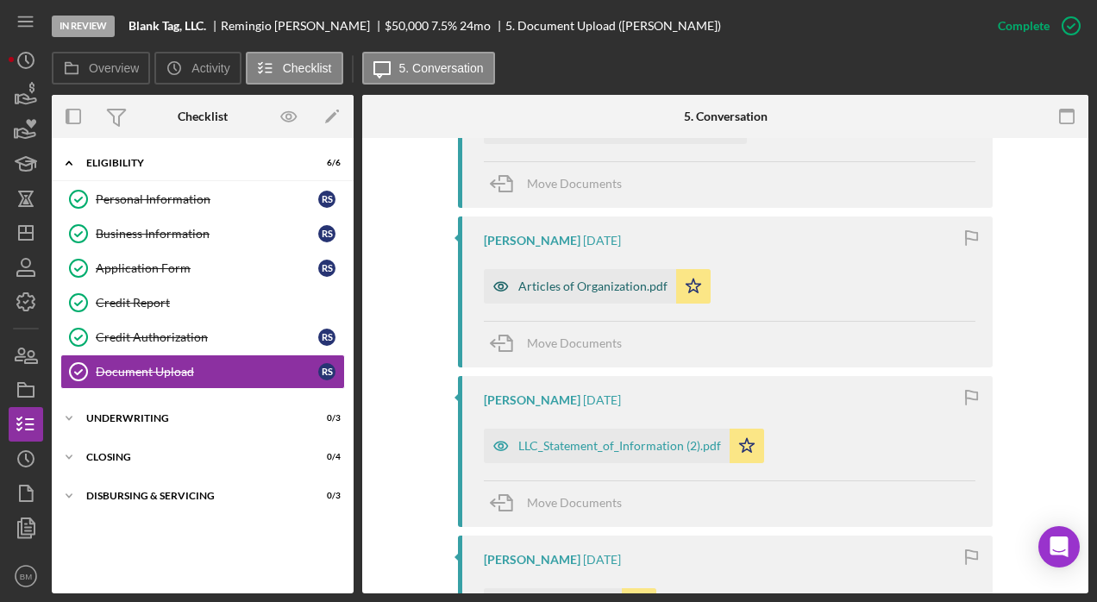
click at [610, 288] on div "Articles of Organization.pdf" at bounding box center [592, 286] width 149 height 14
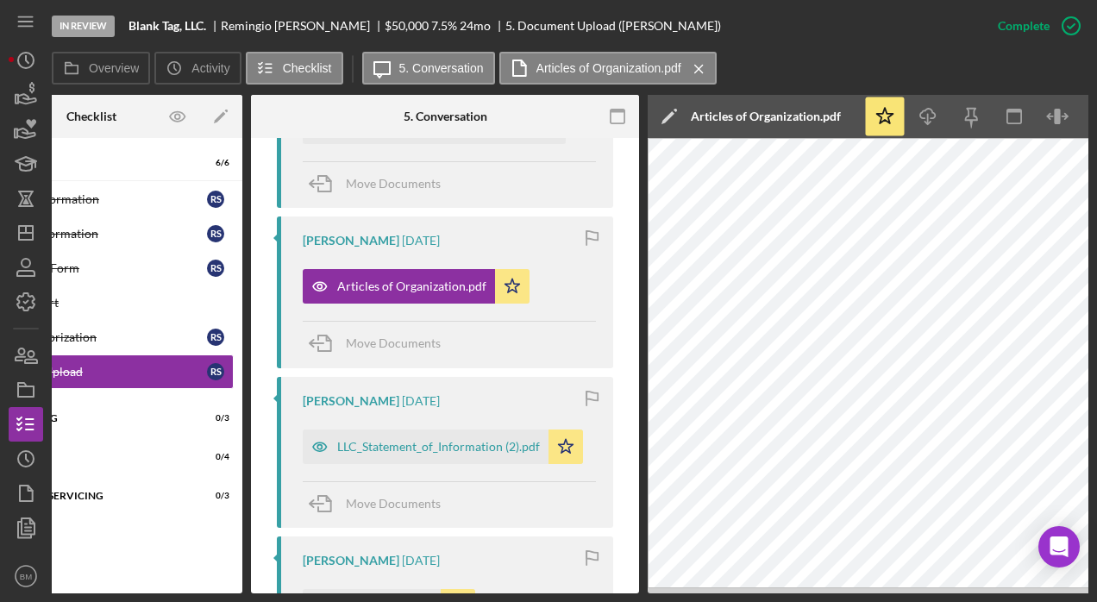
scroll to position [0, 188]
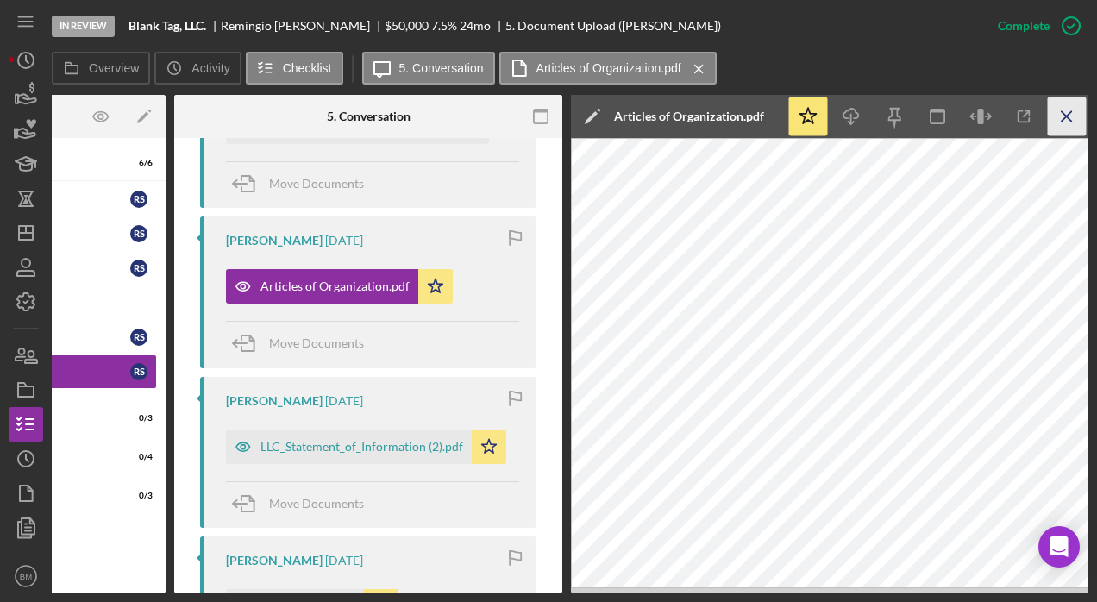
click at [1066, 122] on icon "Icon/Menu Close" at bounding box center [1067, 116] width 39 height 39
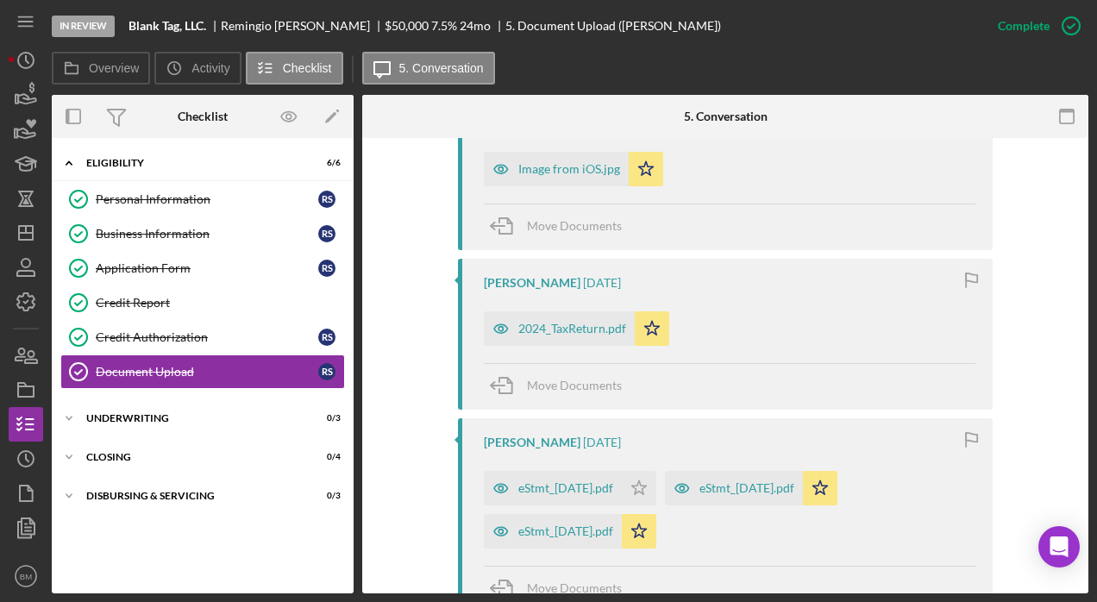
scroll to position [1475, 0]
click at [586, 315] on div "2024_TaxReturn.pdf" at bounding box center [559, 327] width 151 height 35
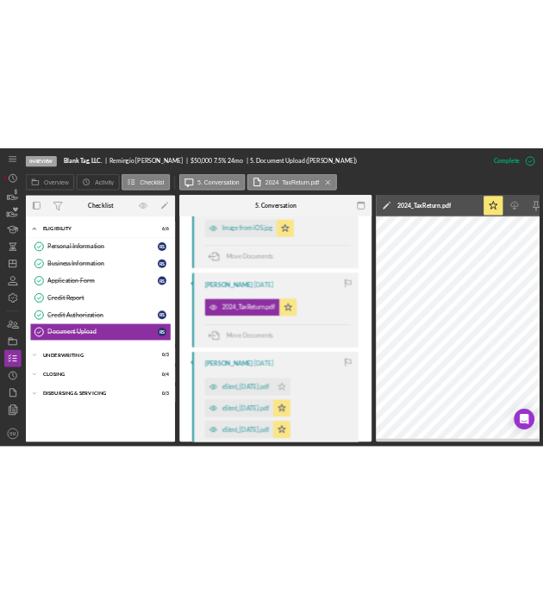
scroll to position [0, 188]
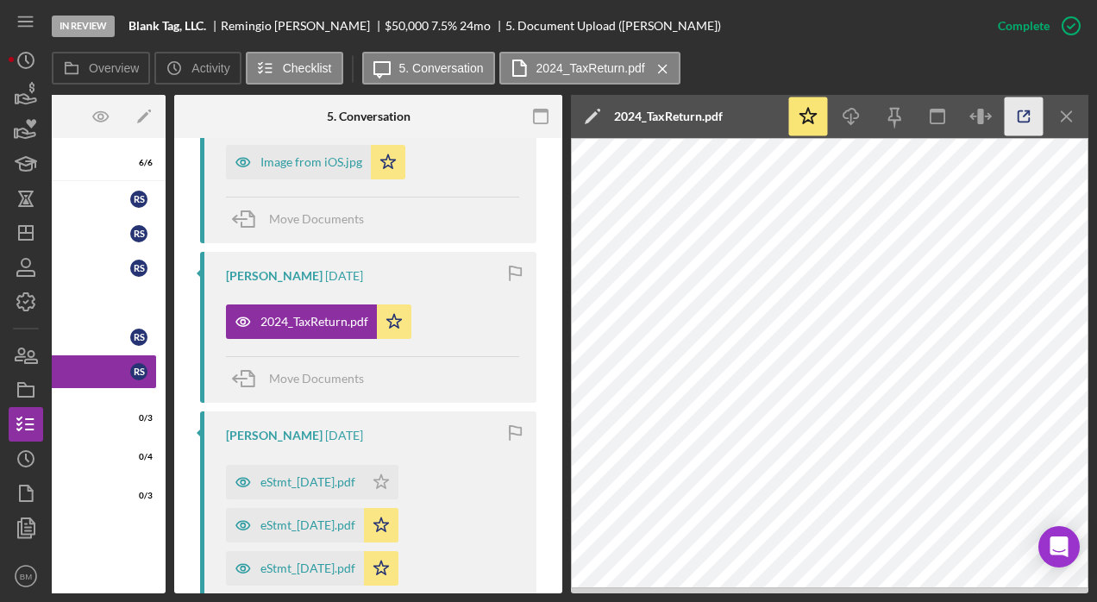
click at [1025, 102] on icon "button" at bounding box center [1024, 116] width 39 height 39
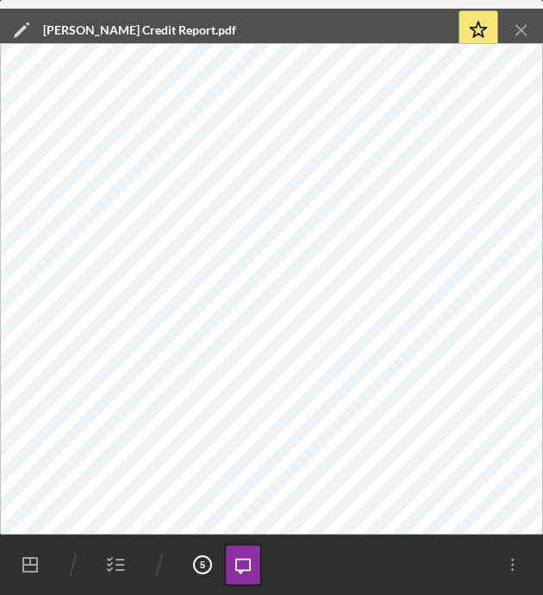
click at [122, 560] on line "button" at bounding box center [120, 560] width 8 height 0
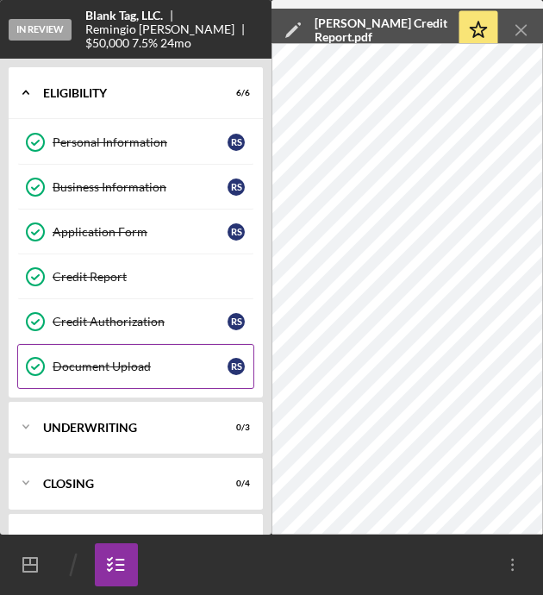
click at [131, 381] on link "Document Upload Document Upload R S" at bounding box center [135, 366] width 237 height 45
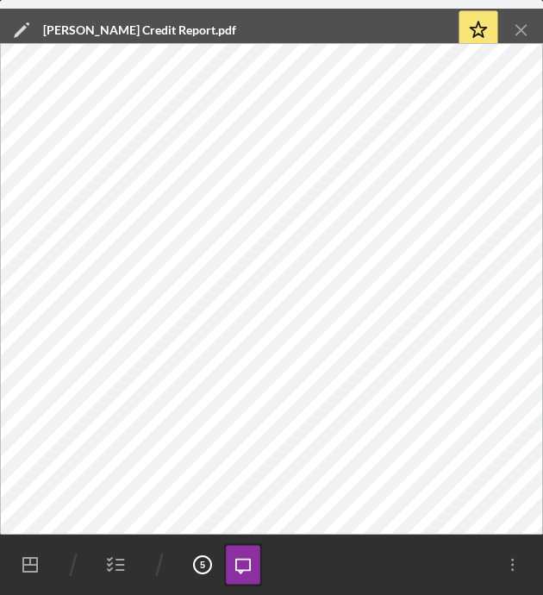
click at [517, 25] on line "button" at bounding box center [521, 29] width 9 height 9
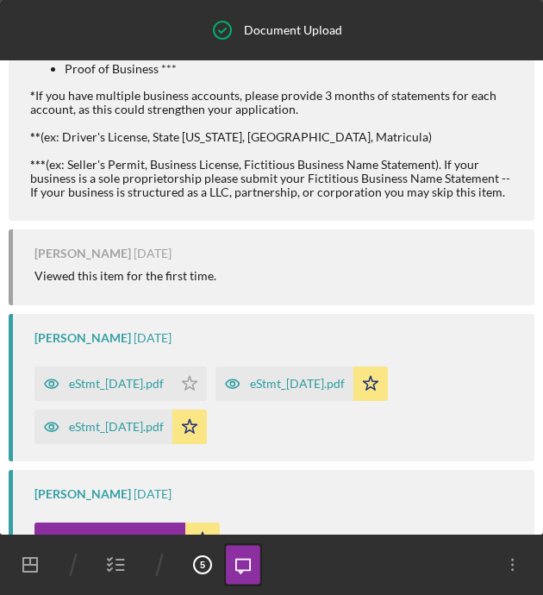
scroll to position [154, 0]
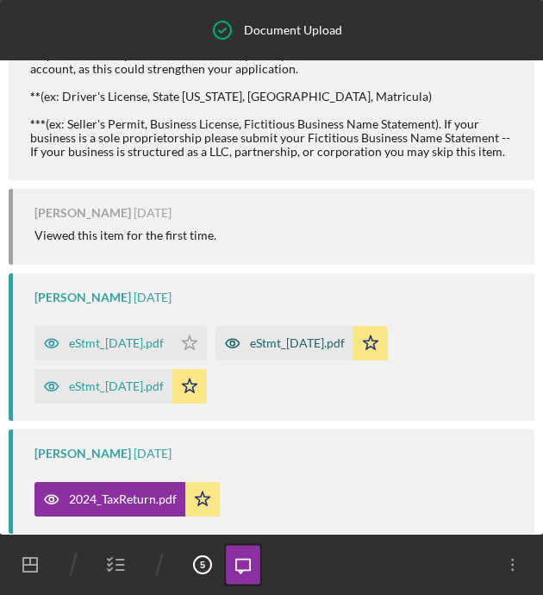
click at [340, 342] on div "eStmt_[DATE].pdf" at bounding box center [297, 343] width 95 height 14
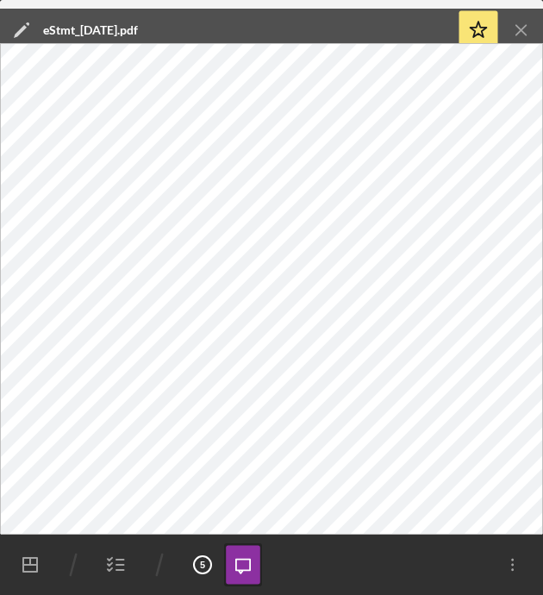
click at [534, 22] on icon "Icon/Menu Close" at bounding box center [522, 30] width 39 height 39
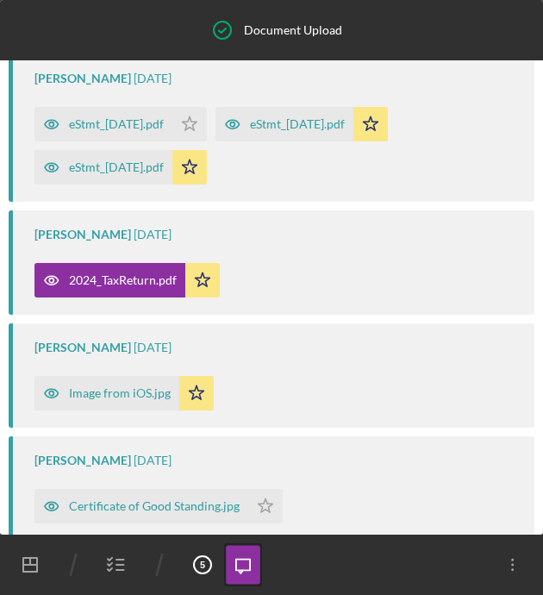
scroll to position [361, 0]
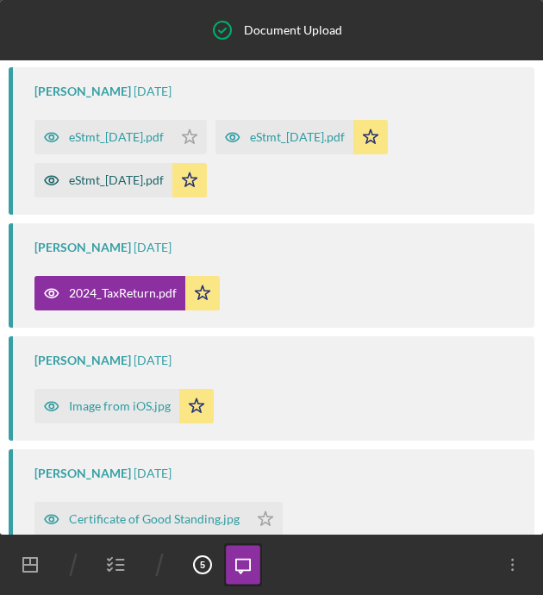
click at [164, 182] on div "eStmt_[DATE].pdf" at bounding box center [116, 180] width 95 height 14
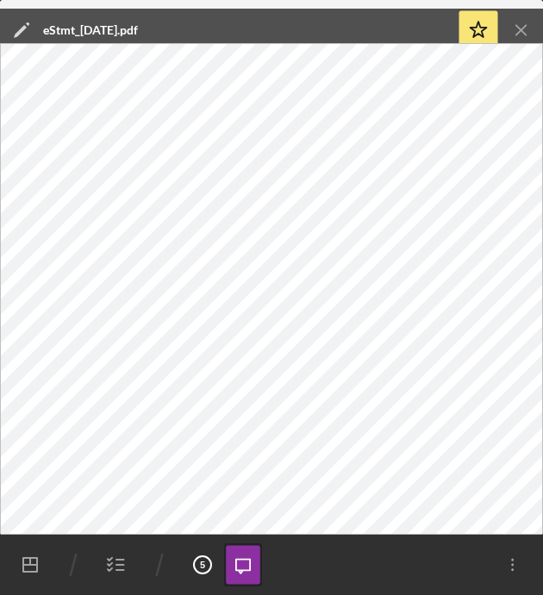
click at [518, 28] on icon "Icon/Menu Close" at bounding box center [522, 30] width 39 height 39
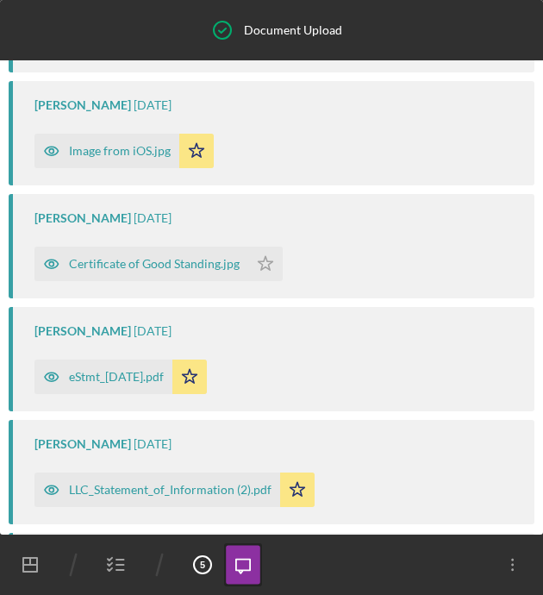
scroll to position [620, 0]
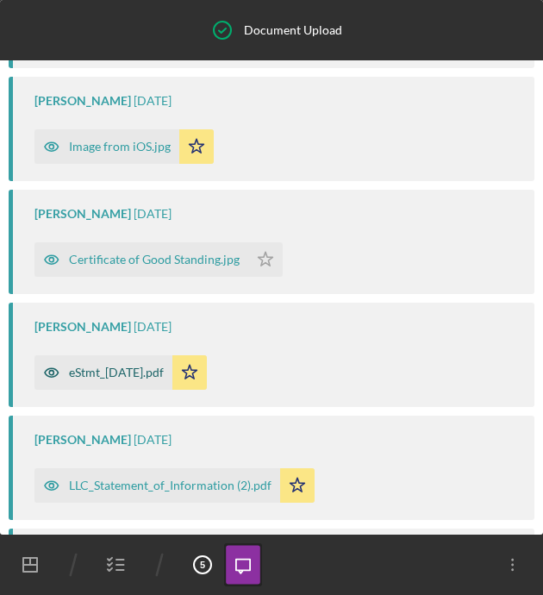
click at [129, 385] on div "eStmt_[DATE].pdf" at bounding box center [104, 372] width 138 height 35
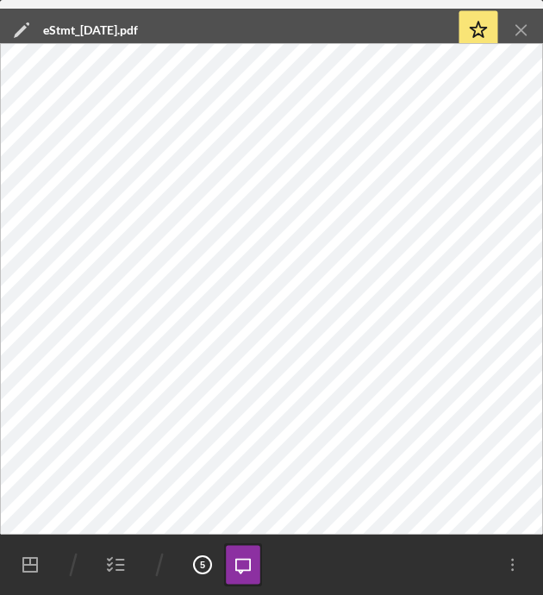
click at [523, 30] on icon "Icon/Menu Close" at bounding box center [522, 30] width 39 height 39
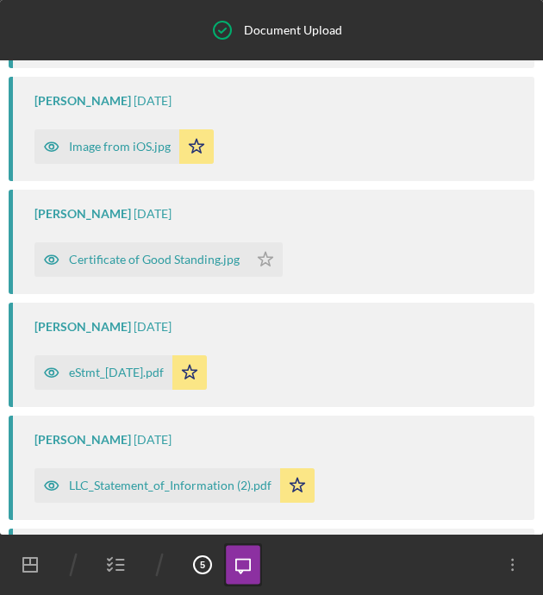
scroll to position [1138, 0]
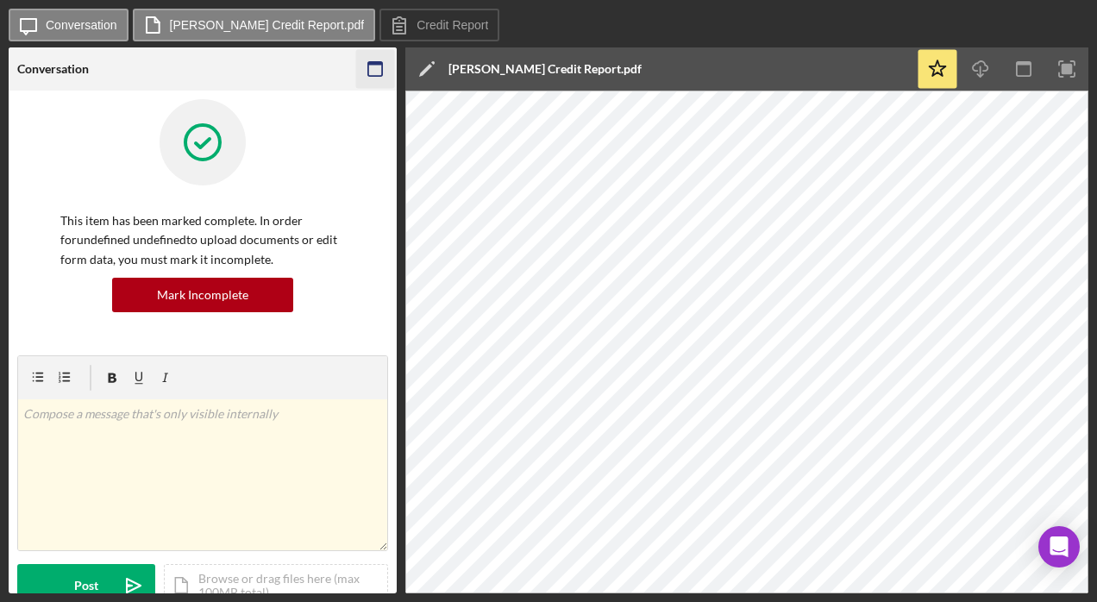
click at [385, 84] on icon "button" at bounding box center [375, 69] width 39 height 39
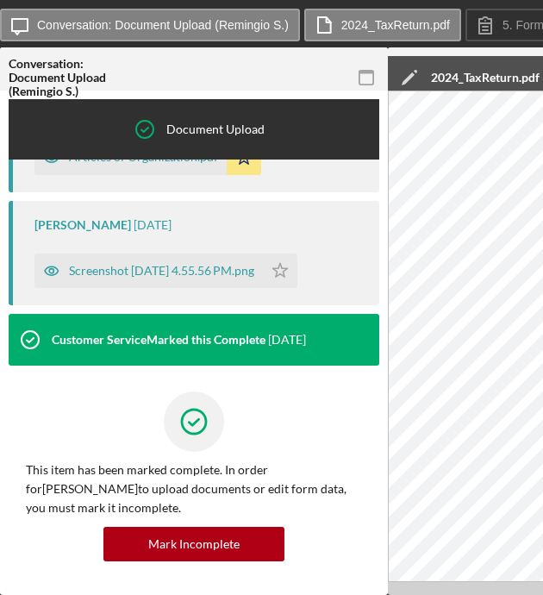
scroll to position [1251, 0]
click at [373, 78] on rect "button" at bounding box center [367, 78] width 14 height 14
